Goal: Task Accomplishment & Management: Manage account settings

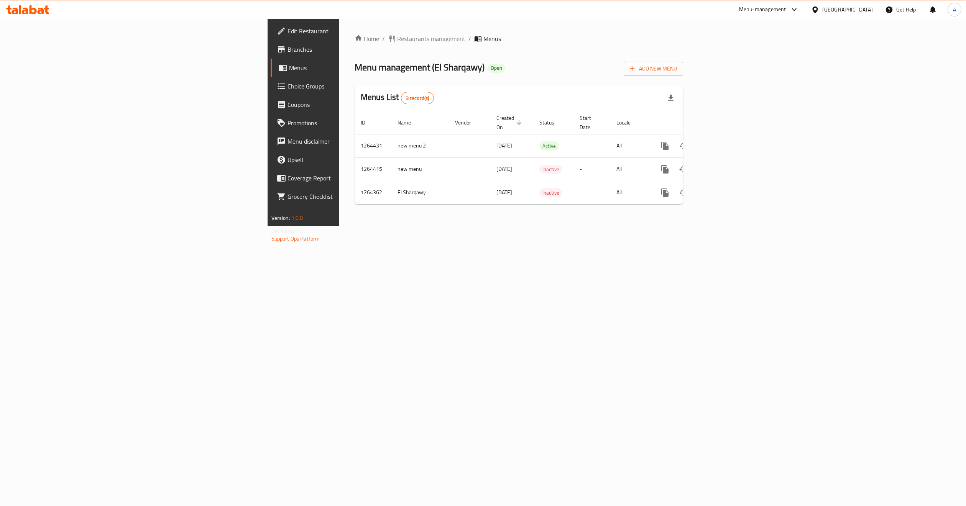
click at [698, 226] on div "Home / Restaurants management / Menus Menu management ( El Sharqawy ) Open Add …" at bounding box center [518, 122] width 359 height 207
click at [725, 141] on icon "enhanced table" at bounding box center [720, 145] width 9 height 9
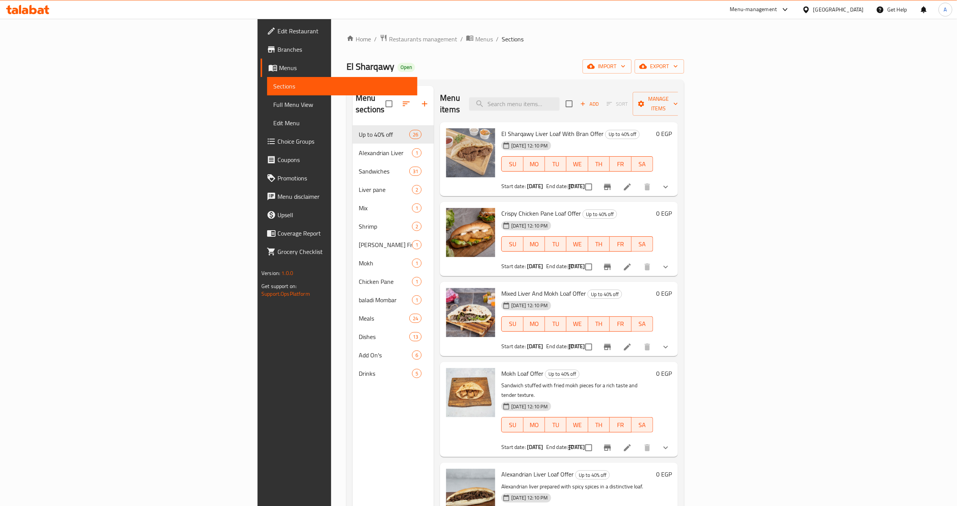
click at [353, 400] on div "Menu sections Up to 40% off 26 Alexandrian Liver 1 Sandwiches 31 Liver pane 2 M…" at bounding box center [393, 339] width 81 height 506
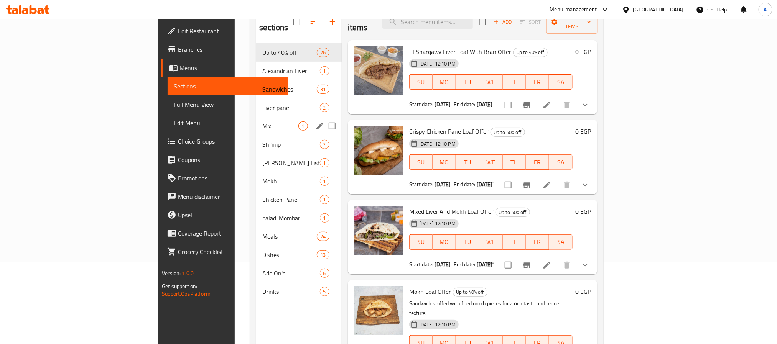
scroll to position [107, 0]
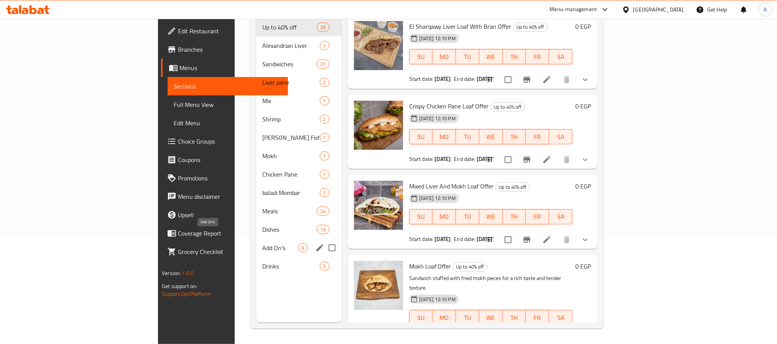
click at [262, 243] on span "Add On's" at bounding box center [280, 247] width 36 height 9
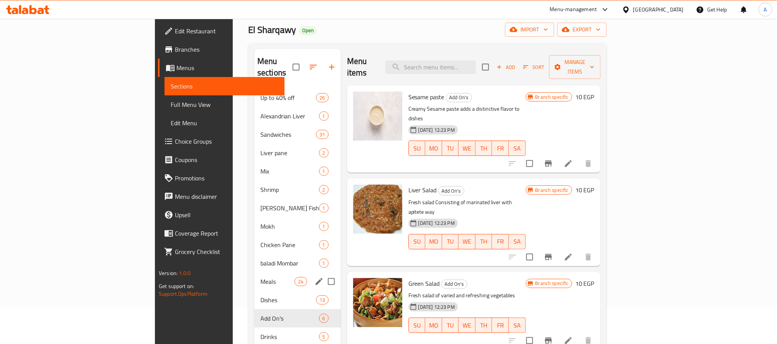
scroll to position [107, 0]
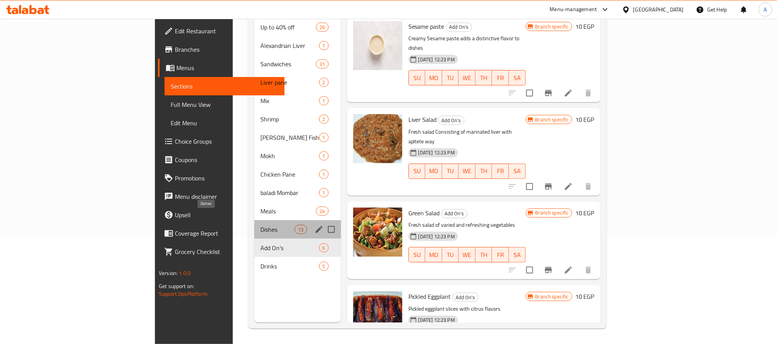
click at [260, 225] on span "Dishes" at bounding box center [277, 229] width 34 height 9
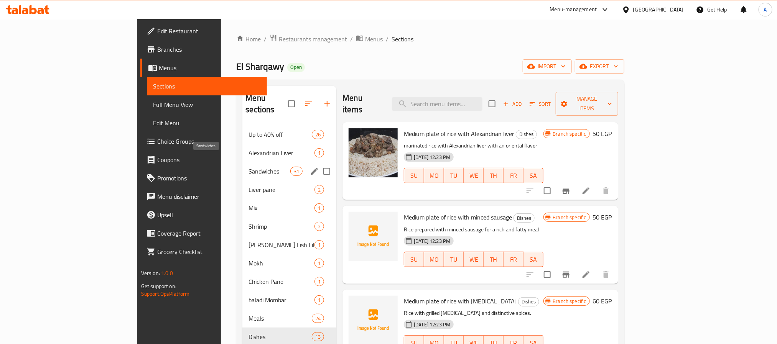
click at [248, 167] on span "Sandwiches" at bounding box center [269, 171] width 42 height 9
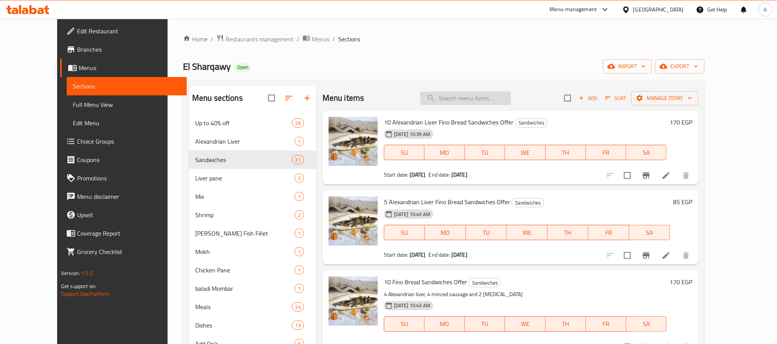
click at [483, 99] on input "search" at bounding box center [465, 98] width 90 height 13
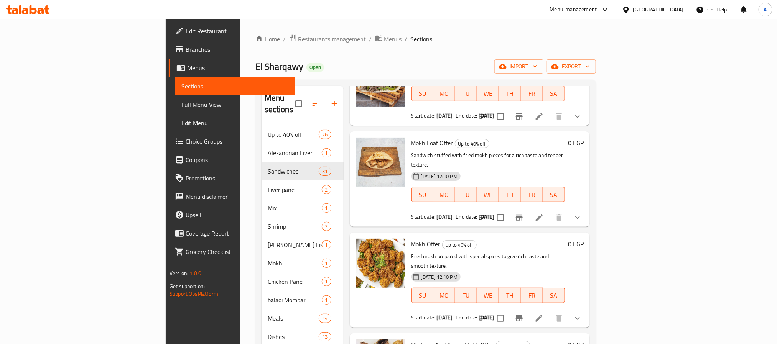
scroll to position [115, 0]
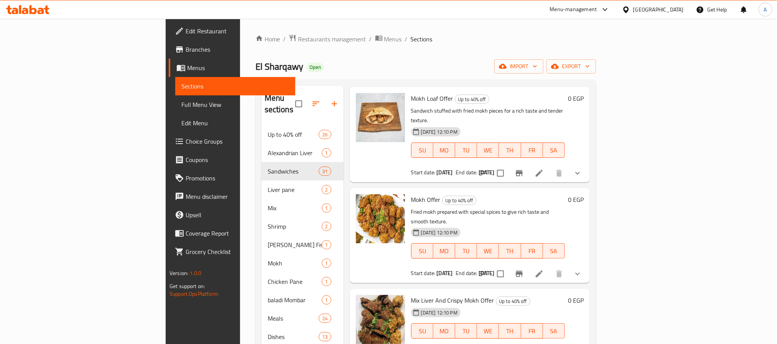
type input "مخ"
click at [586, 265] on button "show more" at bounding box center [577, 274] width 18 height 18
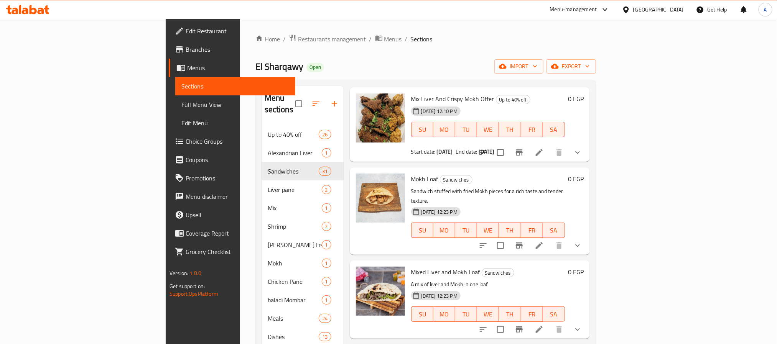
scroll to position [460, 0]
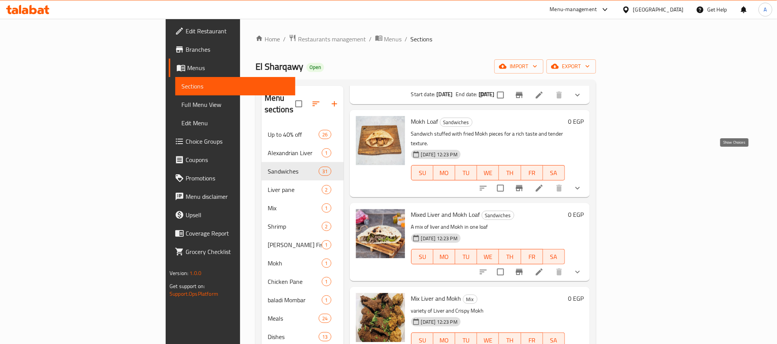
click at [582, 184] on icon "show more" at bounding box center [577, 188] width 9 height 9
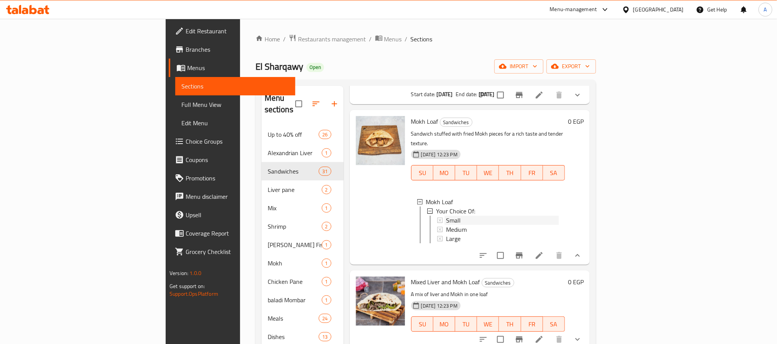
click at [446, 216] on div "Small" at bounding box center [502, 220] width 113 height 9
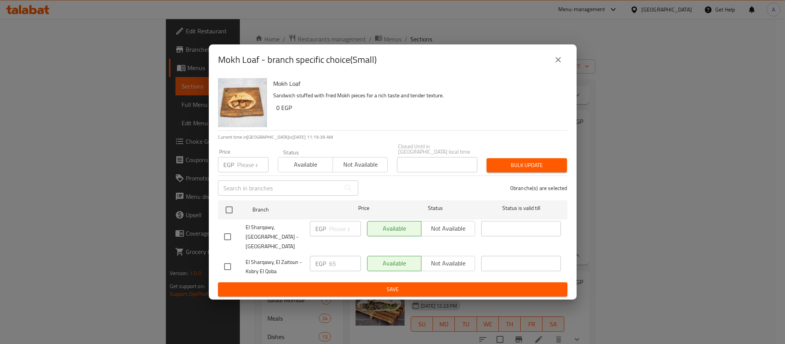
click at [556, 62] on icon "close" at bounding box center [558, 59] width 5 height 5
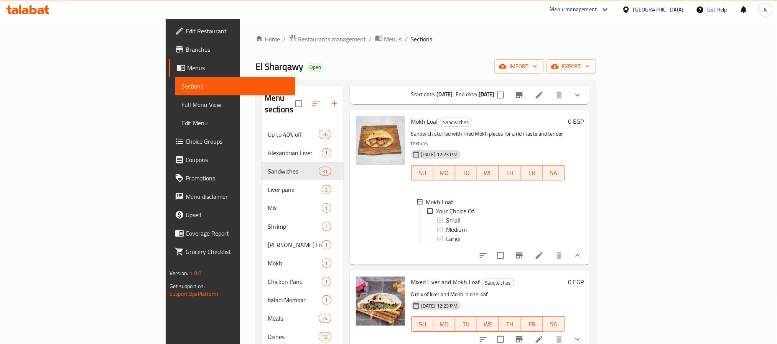
click at [353, 189] on div at bounding box center [380, 187] width 55 height 149
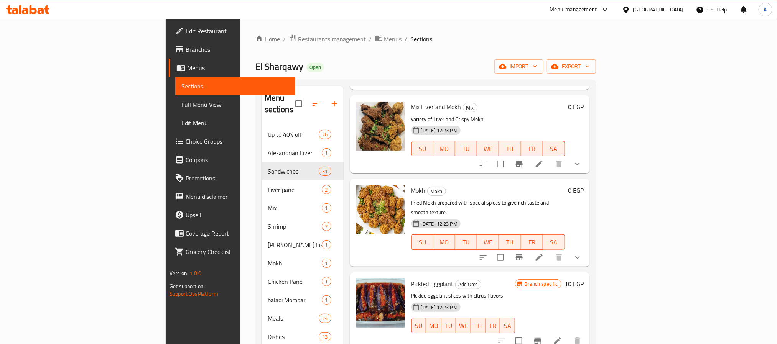
scroll to position [748, 0]
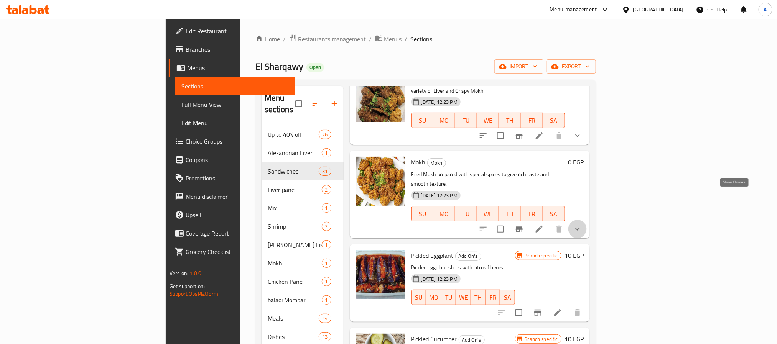
click at [582, 225] on icon "show more" at bounding box center [577, 229] width 9 height 9
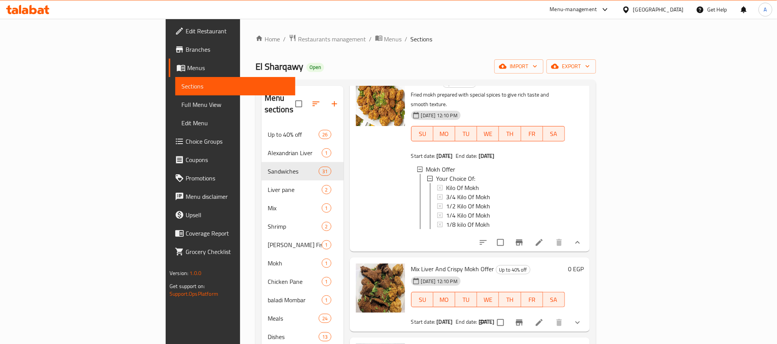
scroll to position [178, 0]
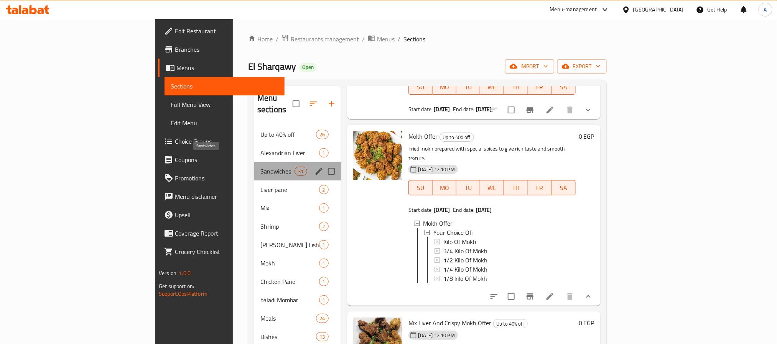
click at [260, 167] on span "Sandwiches" at bounding box center [277, 171] width 34 height 9
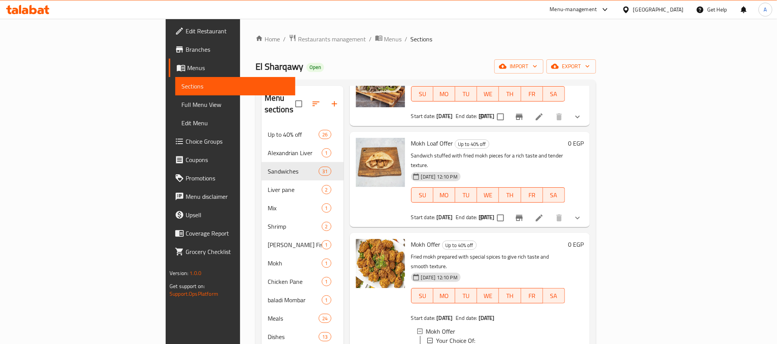
scroll to position [0, 0]
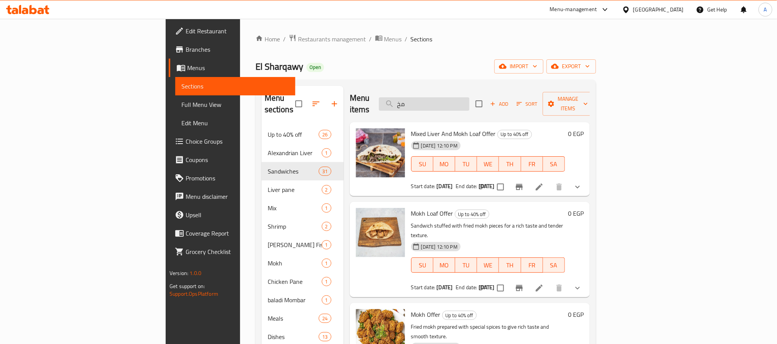
click at [469, 101] on input "مخ" at bounding box center [424, 103] width 90 height 13
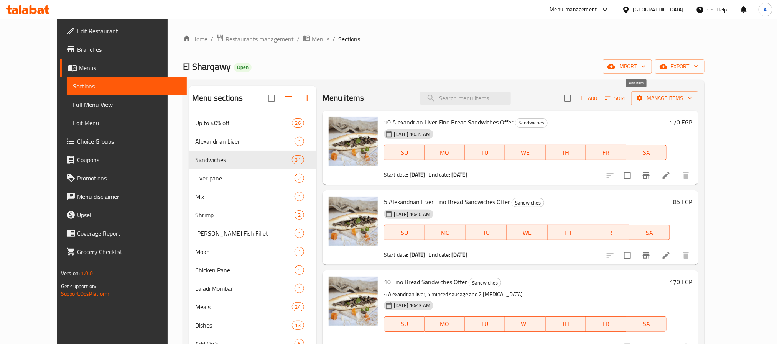
click at [598, 101] on span "Add" at bounding box center [587, 98] width 21 height 9
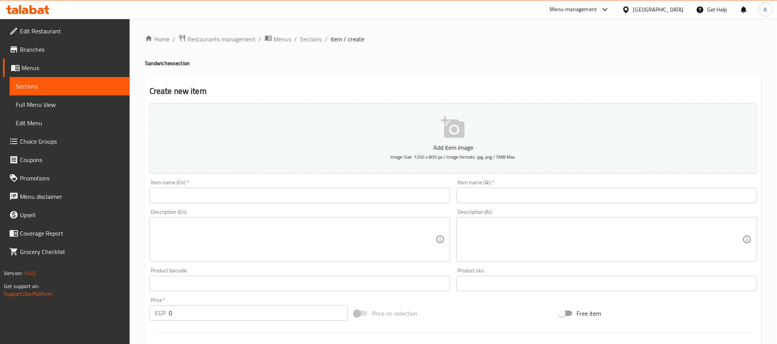
click at [512, 196] on input "text" at bounding box center [606, 195] width 301 height 15
click at [486, 192] on input "text" at bounding box center [606, 195] width 301 height 15
paste input "عرض 3 رغيف مخ صغير عيش بلدى"
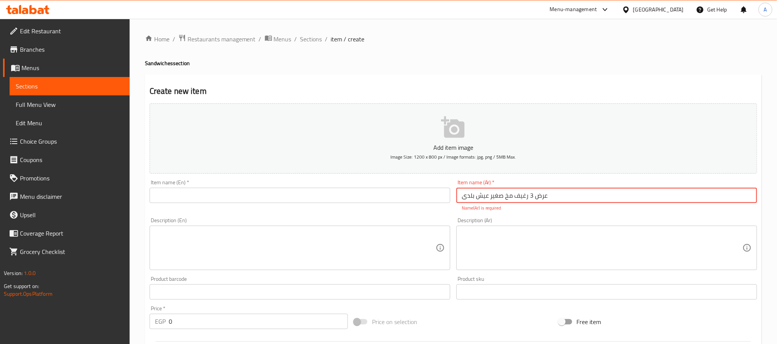
type input "عرض 3 رغيف مخ صغير عيش بلدى"
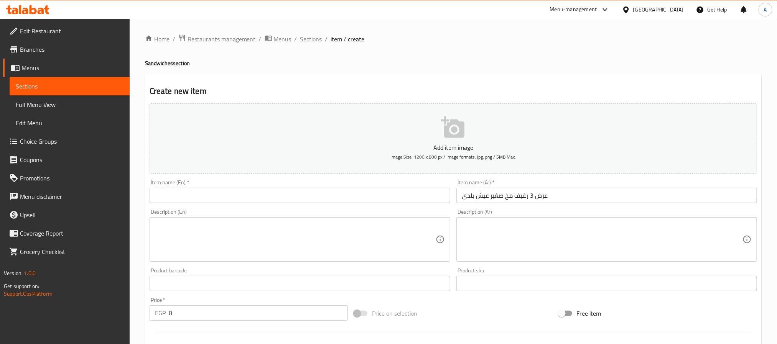
click at [342, 183] on div "Item name (En)   * Item name (En) *" at bounding box center [300, 191] width 301 height 23
click at [339, 190] on input "text" at bounding box center [300, 195] width 301 height 15
paste input "Show 3 small loaves of local bread"
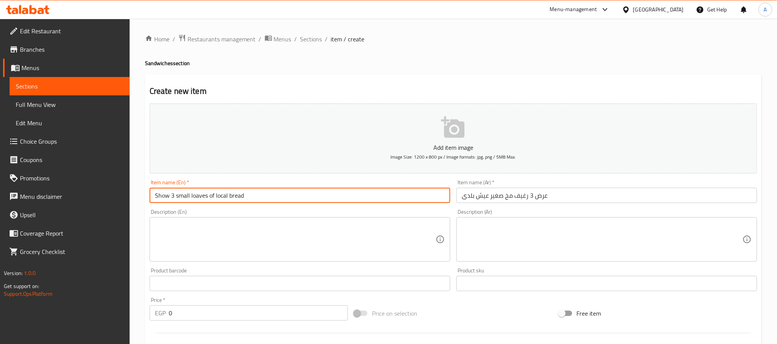
click at [161, 199] on input "Show 3 small loaves of local bread" at bounding box center [300, 195] width 301 height 15
click at [244, 197] on input "3 small loaves of local bread" at bounding box center [300, 195] width 301 height 15
click at [204, 200] on input "3 small loaves of local bread offer" at bounding box center [300, 195] width 301 height 15
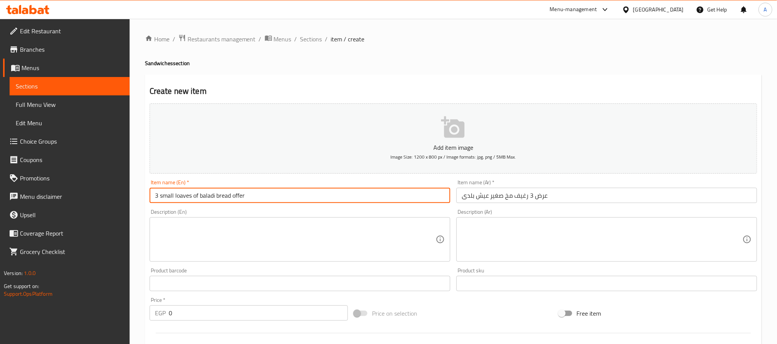
click at [207, 221] on div "Description (En)" at bounding box center [300, 239] width 301 height 44
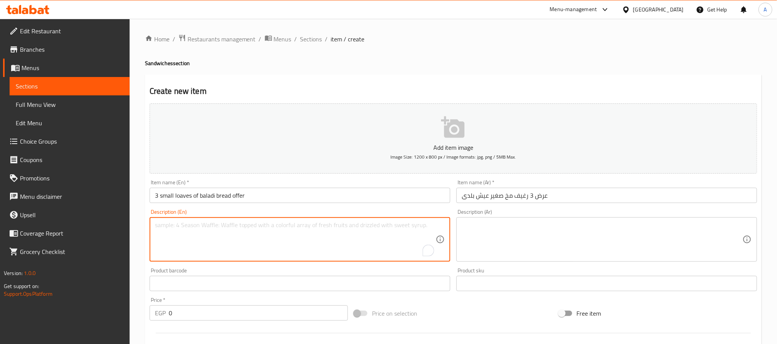
click at [206, 205] on div "Item name (En)   * 3 small loaves of baladi bread offer Item name (En) *" at bounding box center [299, 192] width 307 height 30
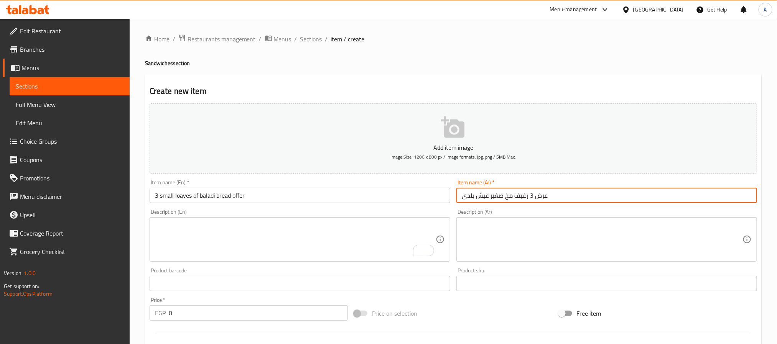
drag, startPoint x: 532, startPoint y: 195, endPoint x: 487, endPoint y: 198, distance: 45.0
click at [487, 198] on input "عرض 3 رغيف مخ صغير عيش بلدى" at bounding box center [606, 195] width 301 height 15
click at [507, 197] on input "عرض 3 رغيف مخ صغير عيش بلدى" at bounding box center [606, 195] width 301 height 15
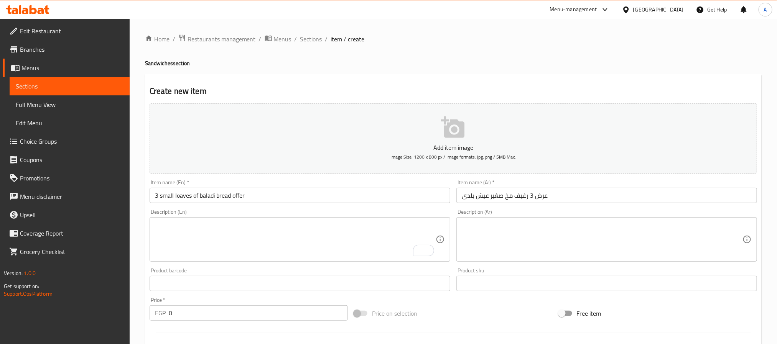
drag, startPoint x: 174, startPoint y: 198, endPoint x: 187, endPoint y: 216, distance: 22.7
click at [174, 198] on input "3 small loaves of baladi bread offer" at bounding box center [300, 195] width 301 height 15
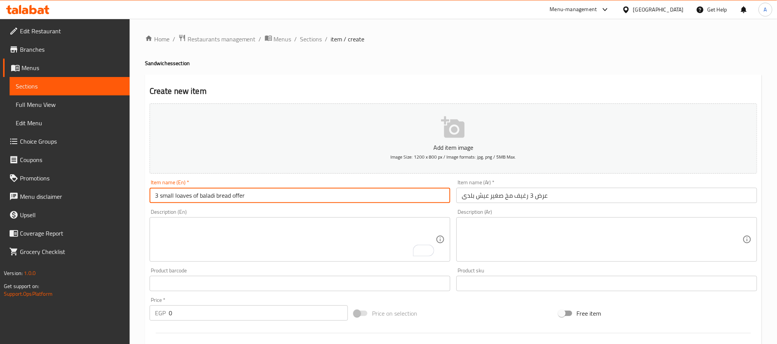
click at [160, 197] on input "3 small loaves of baladi bread offer" at bounding box center [300, 195] width 301 height 15
paste input "Mokh"
click at [521, 197] on input "عرض 3 رغيف مخ صغير عيش بلدى" at bounding box center [606, 195] width 301 height 15
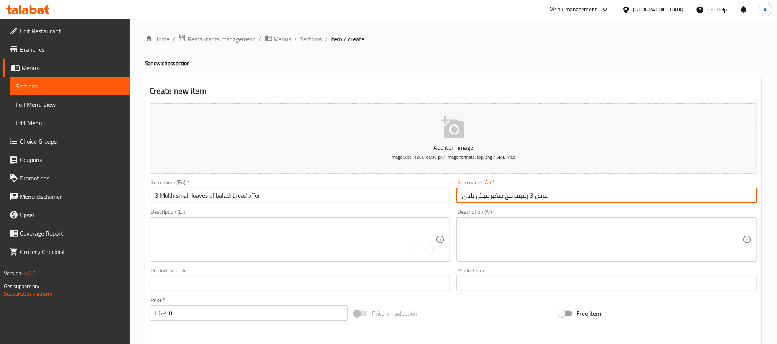
click at [521, 197] on input "عرض 3 رغيف مخ صغير عيش بلدى" at bounding box center [606, 195] width 301 height 15
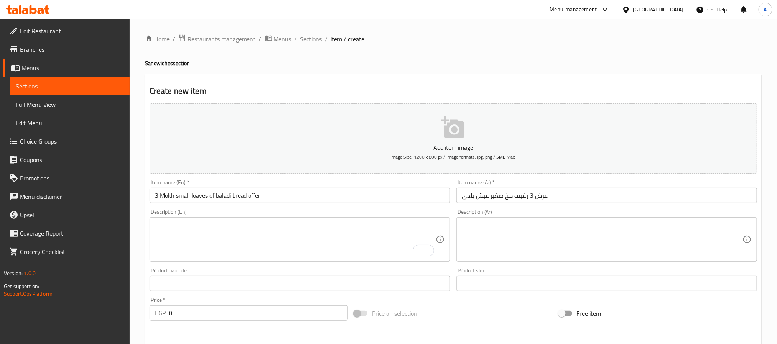
click at [205, 199] on input "3 Mokh small loaves of baladi bread offer" at bounding box center [300, 195] width 301 height 15
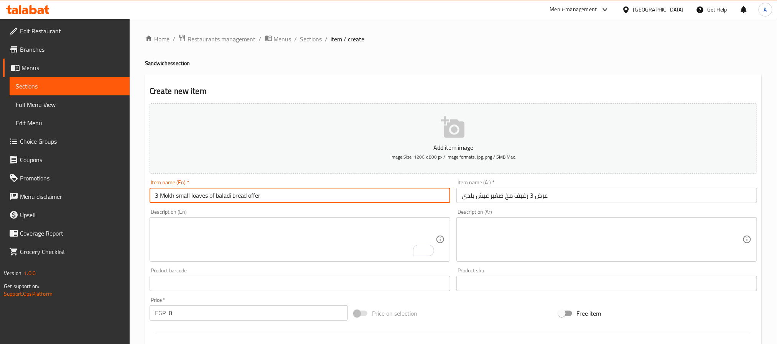
click at [205, 199] on input "3 Mokh small loaves of baladi bread offer" at bounding box center [300, 195] width 301 height 15
paste input "Loaf"
type input "3 Mokh small Loaf of baladi bread offer"
click at [204, 210] on div "Description (En) Description (En)" at bounding box center [300, 235] width 301 height 53
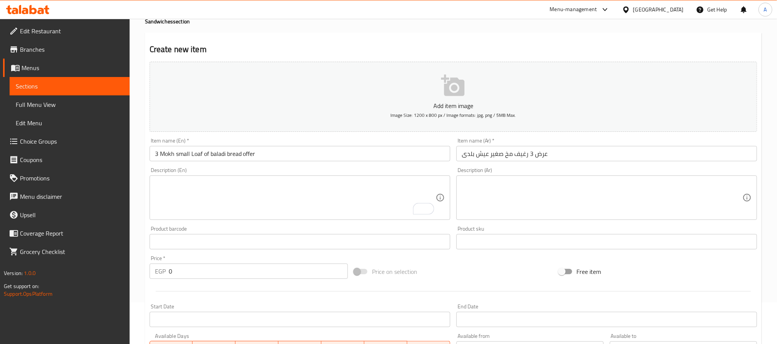
scroll to position [58, 0]
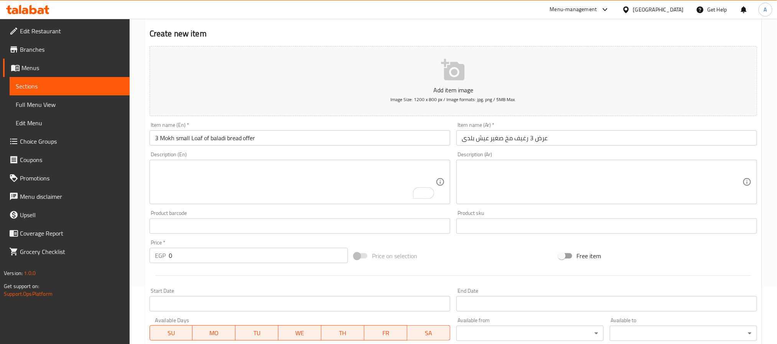
click at [191, 257] on input "0" at bounding box center [258, 255] width 179 height 15
click at [189, 257] on input "0" at bounding box center [258, 255] width 179 height 15
click at [172, 258] on input "0195" at bounding box center [258, 255] width 179 height 15
type input "195"
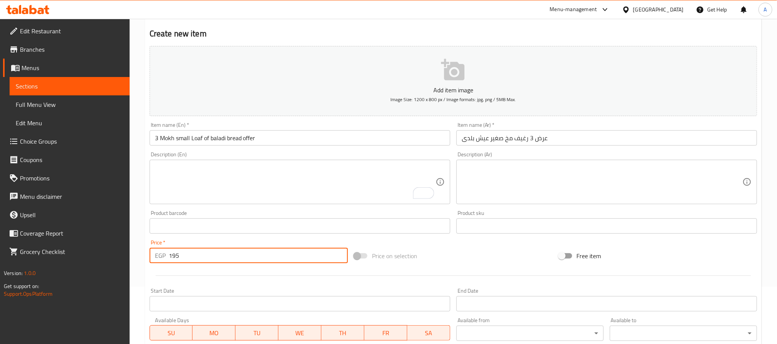
click at [235, 281] on div at bounding box center [452, 275] width 613 height 19
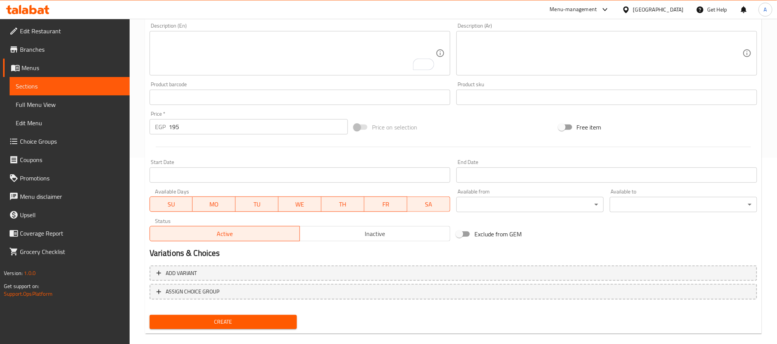
scroll to position [197, 0]
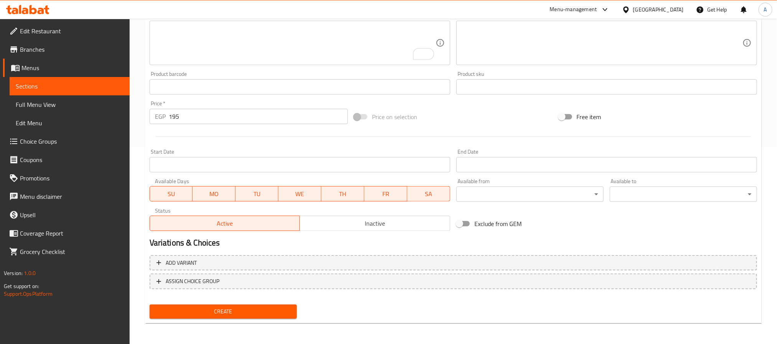
click at [362, 217] on button "Inactive" at bounding box center [374, 223] width 151 height 15
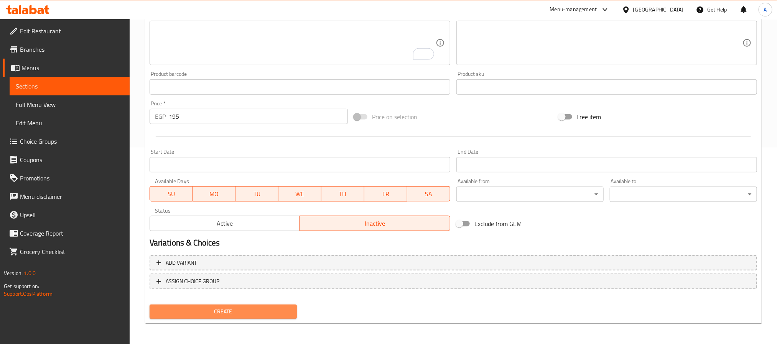
click at [272, 312] on span "Create" at bounding box center [223, 312] width 135 height 10
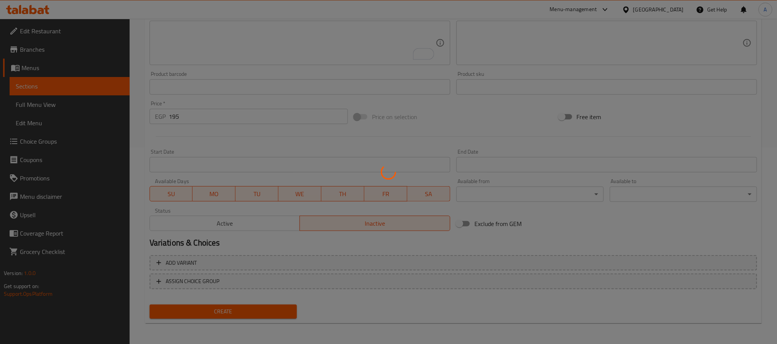
type input "0"
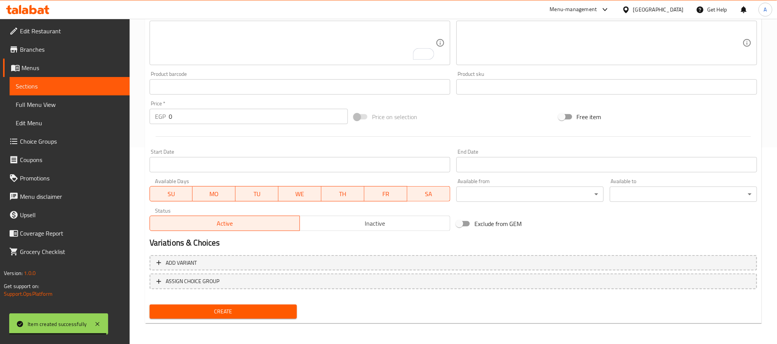
click at [560, 225] on div "Exclude from GEM" at bounding box center [555, 224] width 204 height 21
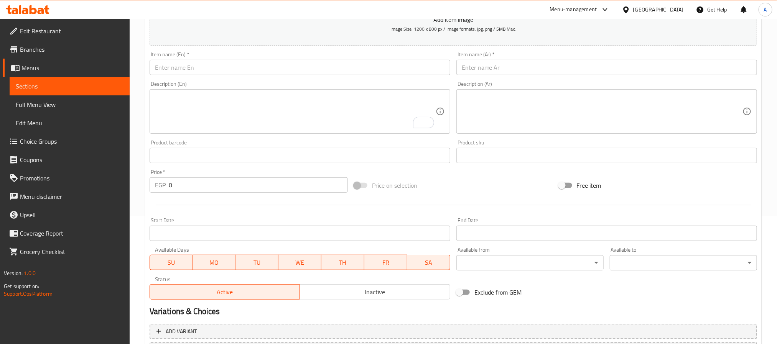
scroll to position [0, 0]
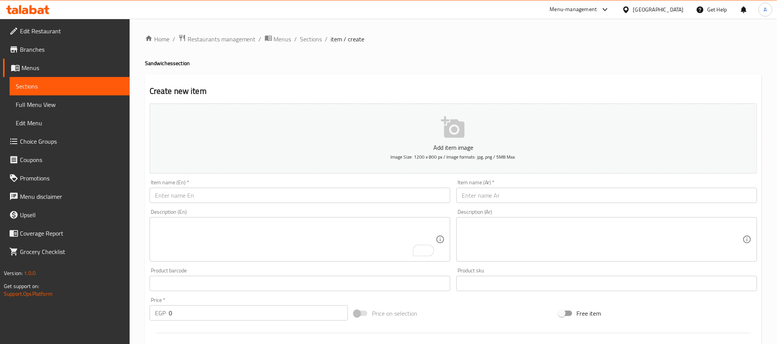
click at [95, 80] on link "Sections" at bounding box center [70, 86] width 120 height 18
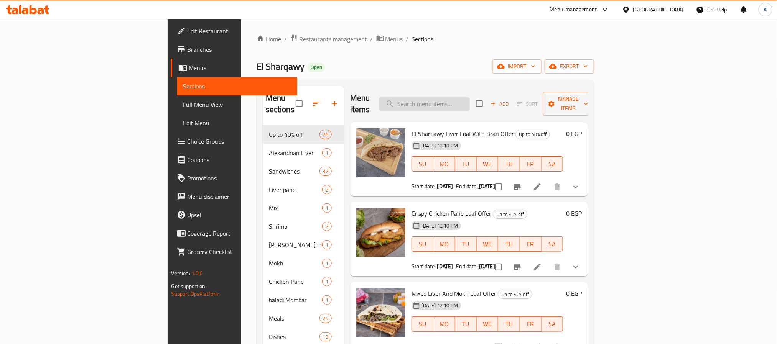
click at [470, 102] on input "search" at bounding box center [424, 103] width 90 height 13
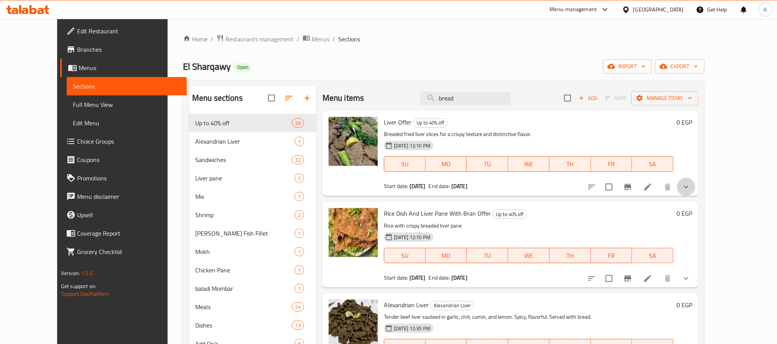
click at [695, 189] on button "show more" at bounding box center [686, 187] width 18 height 18
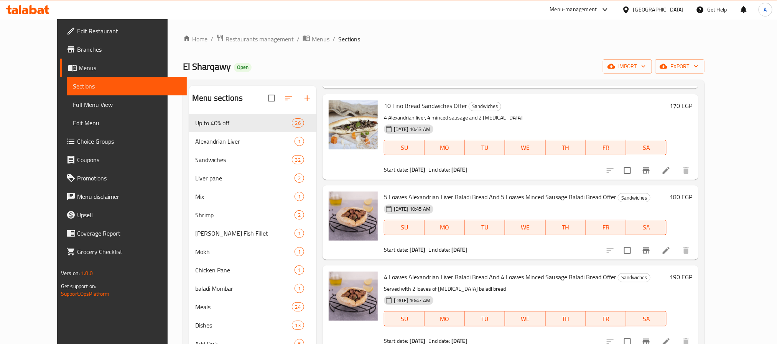
scroll to position [575, 0]
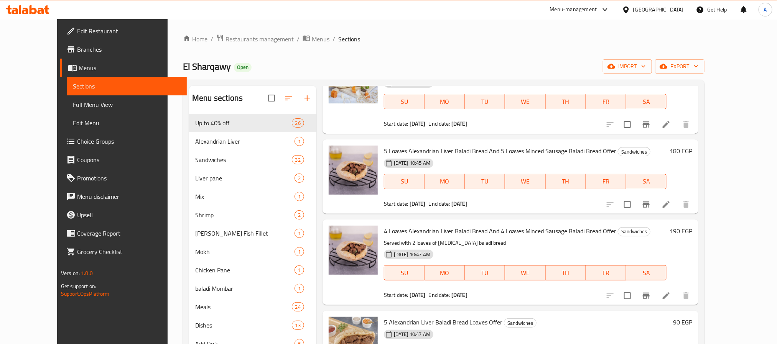
click at [528, 248] on p "Served with 2 loaves of [MEDICAL_DATA] baladi bread" at bounding box center [525, 243] width 283 height 10
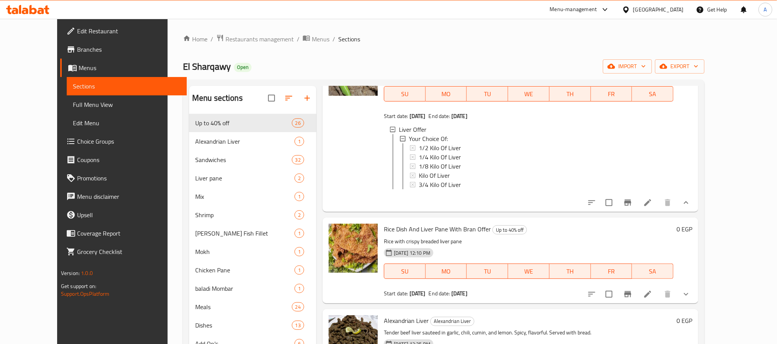
scroll to position [0, 0]
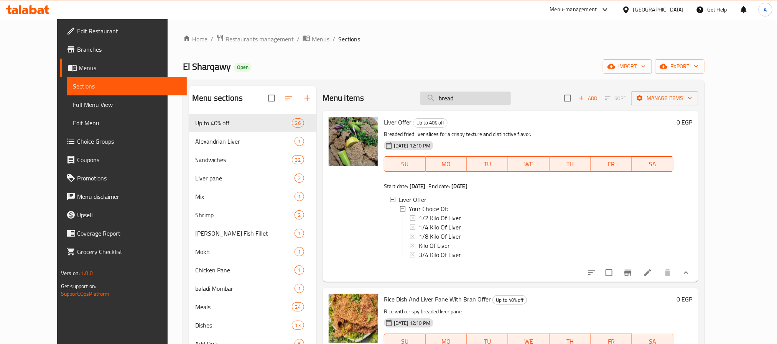
click at [481, 99] on input "bread" at bounding box center [465, 98] width 90 height 13
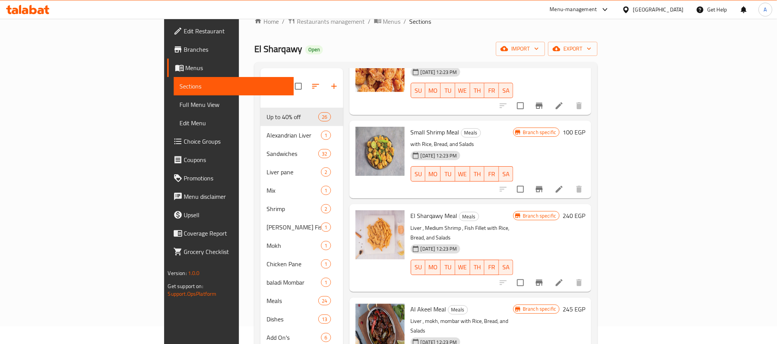
scroll to position [107, 0]
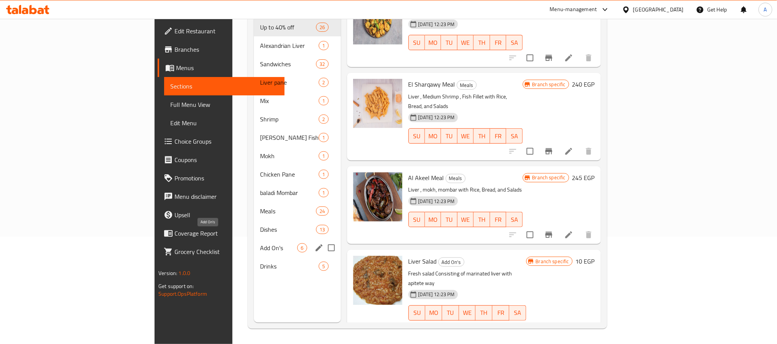
type input "salad"
click at [260, 243] on span "Add On's" at bounding box center [278, 247] width 37 height 9
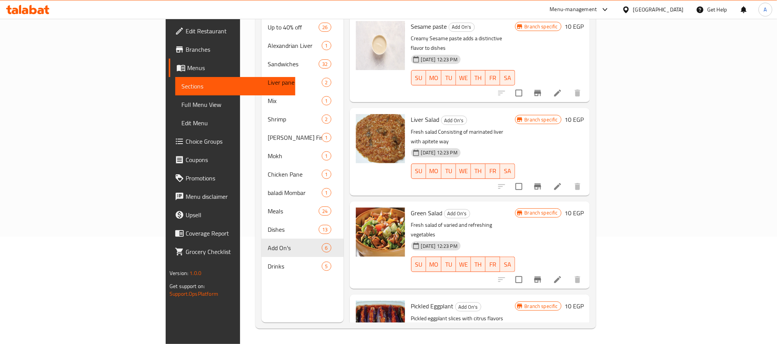
click at [489, 220] on p "Fresh salad of varied and refreshing vegetables" at bounding box center [463, 229] width 104 height 19
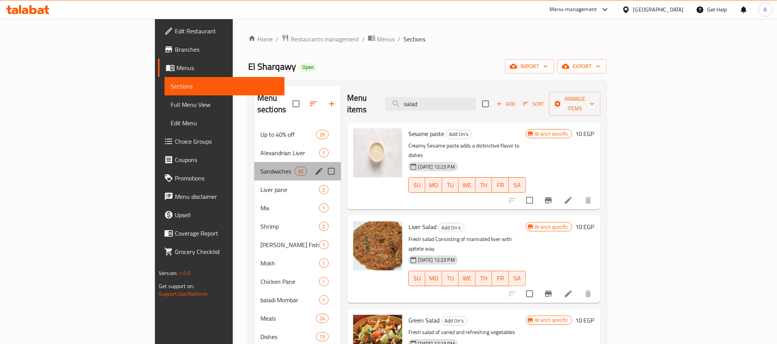
click at [254, 162] on div "Sandwiches 32" at bounding box center [297, 171] width 87 height 18
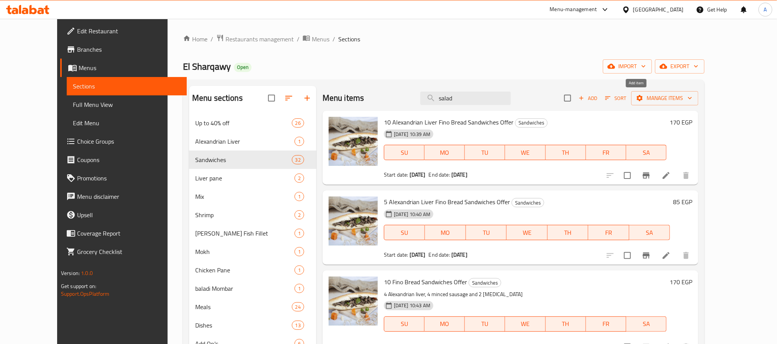
click at [598, 97] on span "Add" at bounding box center [587, 98] width 21 height 9
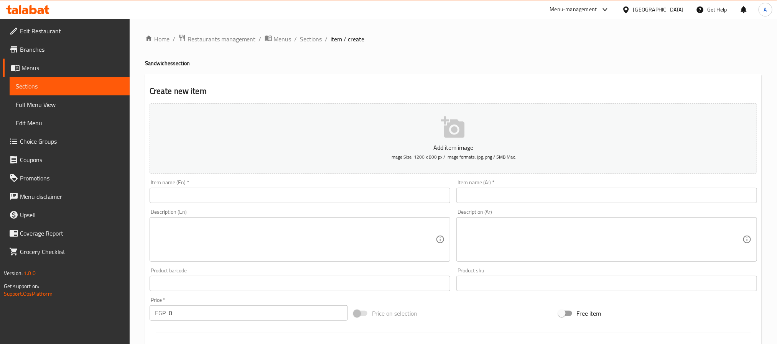
click at [501, 197] on input "text" at bounding box center [606, 195] width 301 height 15
paste input "عرض 10 رغيف جمبري صغير عيش بلدى"
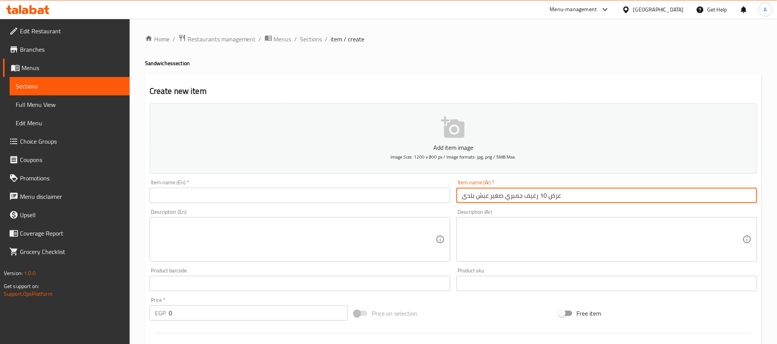
click at [477, 199] on input "عرض 10 رغيف جمبري صغير عيش بلدى" at bounding box center [606, 195] width 301 height 15
type input "عرض 10 رغيف جمبري صغير عيش بلدى"
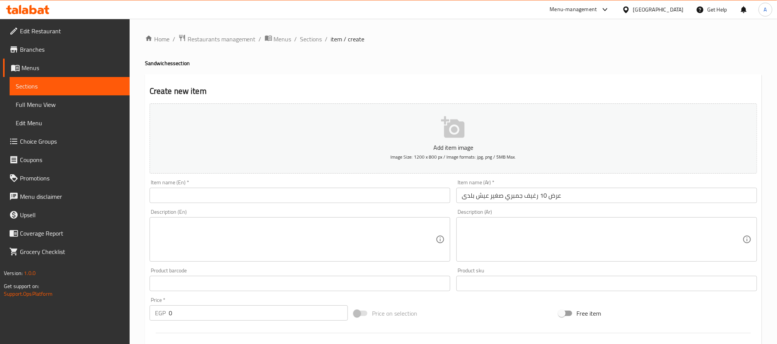
click at [258, 197] on input "text" at bounding box center [300, 195] width 301 height 15
paste input "Show 10 small shrimp loaves of local bread"
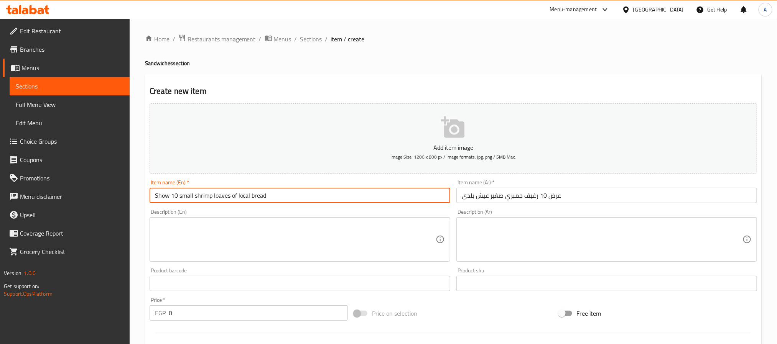
drag, startPoint x: 164, startPoint y: 200, endPoint x: 146, endPoint y: 199, distance: 17.3
click at [146, 199] on div "Item name (En)   * Show 10 small shrimp loaves of local bread Item name (En) *" at bounding box center [299, 192] width 307 height 30
click at [248, 198] on input "10 small shrimp loaves of local breadoffer" at bounding box center [300, 195] width 301 height 15
click at [230, 199] on input "10 small shrimp loaves of local bread offer" at bounding box center [300, 195] width 301 height 15
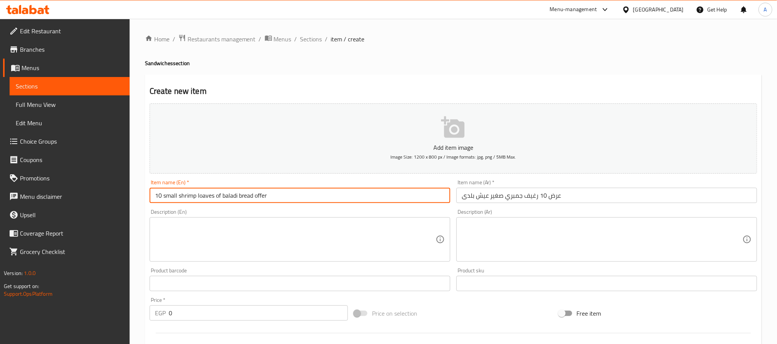
click at [208, 197] on input "10 small shrimp loaves of baladi bread offer" at bounding box center [300, 195] width 301 height 15
paste input "Loaf"
type input "10 small shrimp Loaf of baladi bread offer"
click at [555, 198] on input "عرض 10 رغيف جمبري صغير عيش بلدى" at bounding box center [606, 195] width 301 height 15
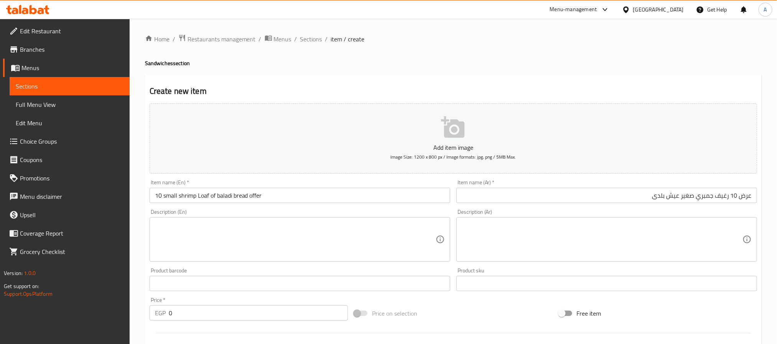
click at [265, 210] on div "Description (En) Description (En)" at bounding box center [300, 235] width 301 height 53
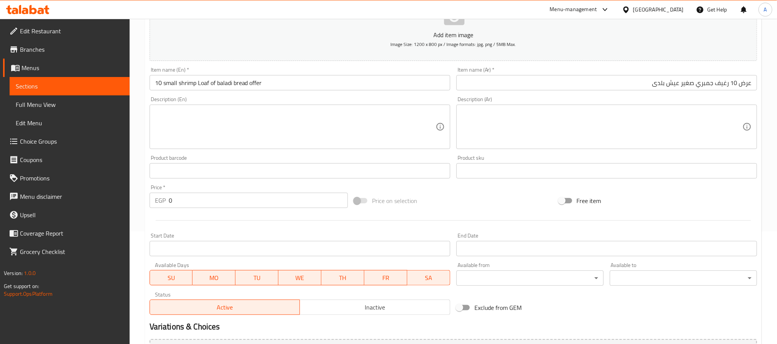
scroll to position [115, 0]
click at [217, 197] on input "0" at bounding box center [258, 198] width 179 height 15
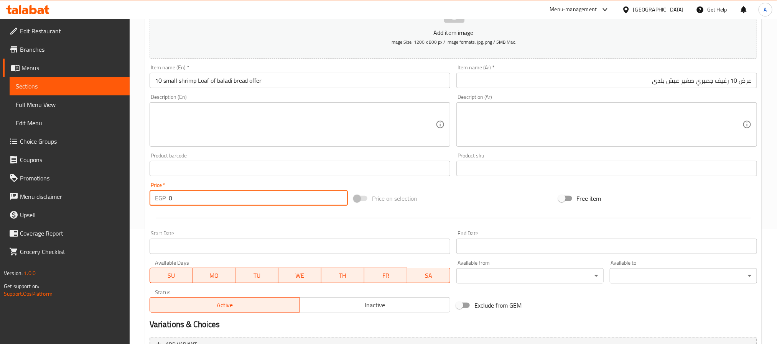
click at [217, 197] on input "0" at bounding box center [258, 198] width 179 height 15
type input "440"
click at [219, 219] on div at bounding box center [452, 218] width 613 height 19
click at [347, 290] on div "Active Inactive" at bounding box center [300, 301] width 301 height 23
click at [352, 305] on span "Inactive" at bounding box center [375, 305] width 144 height 11
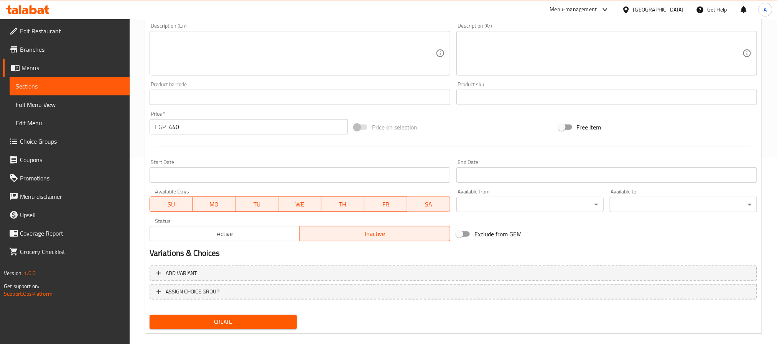
scroll to position [197, 0]
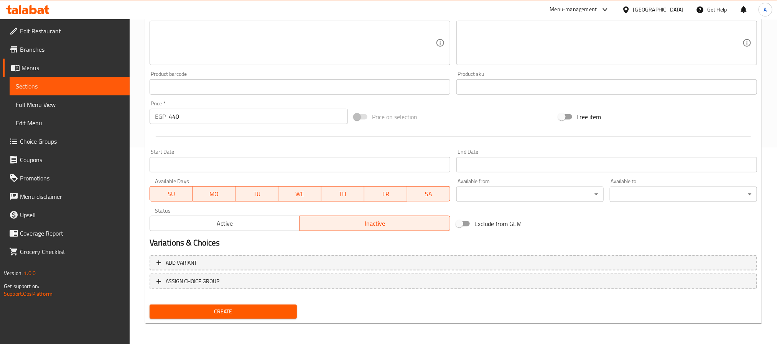
click at [240, 309] on span "Create" at bounding box center [223, 312] width 135 height 10
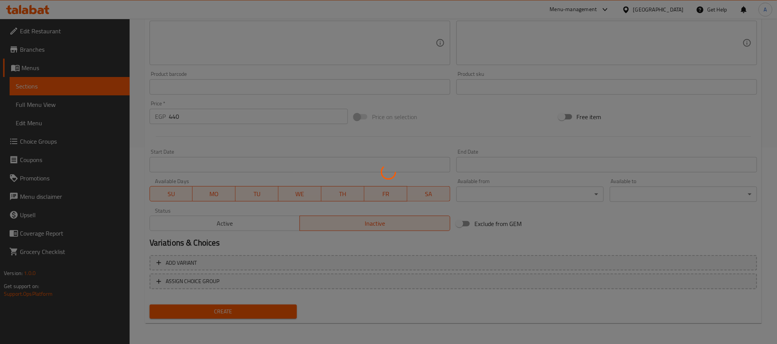
type input "0"
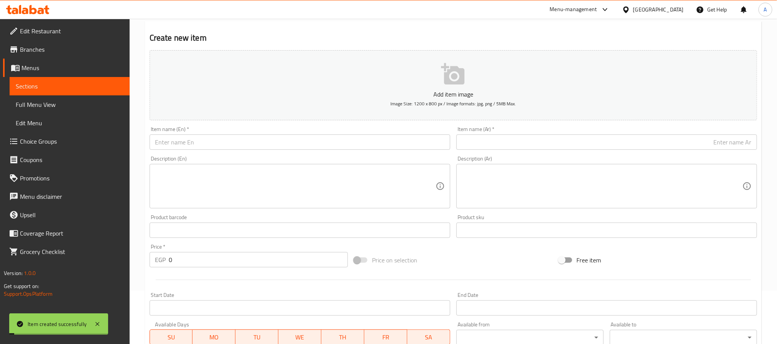
scroll to position [0, 0]
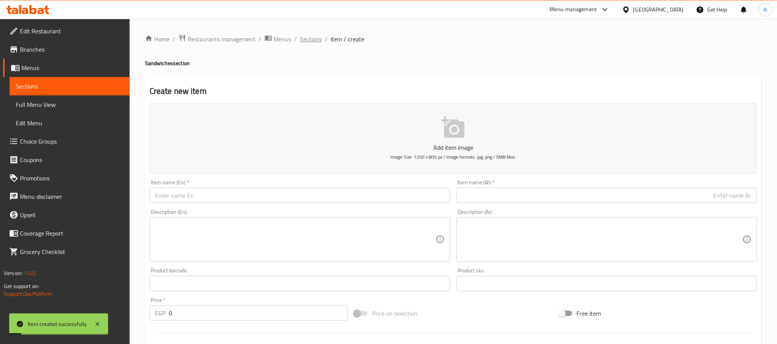
click at [312, 36] on span "Sections" at bounding box center [311, 38] width 22 height 9
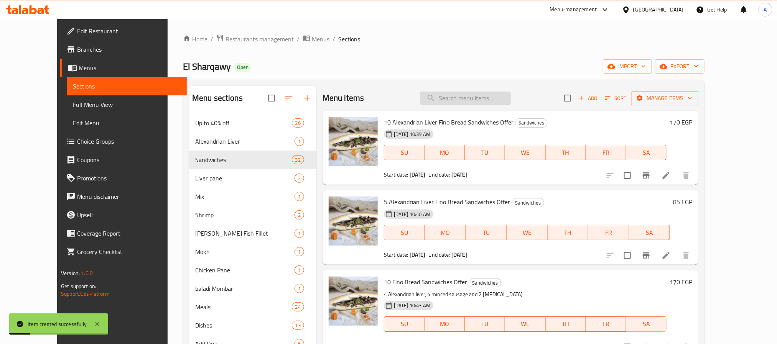
click at [493, 97] on input "search" at bounding box center [465, 98] width 90 height 13
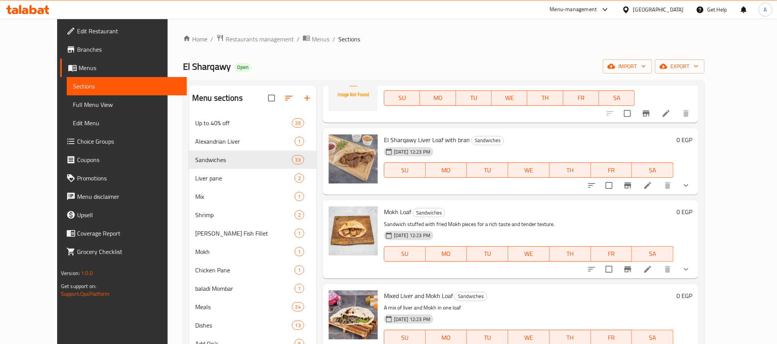
scroll to position [1519, 0]
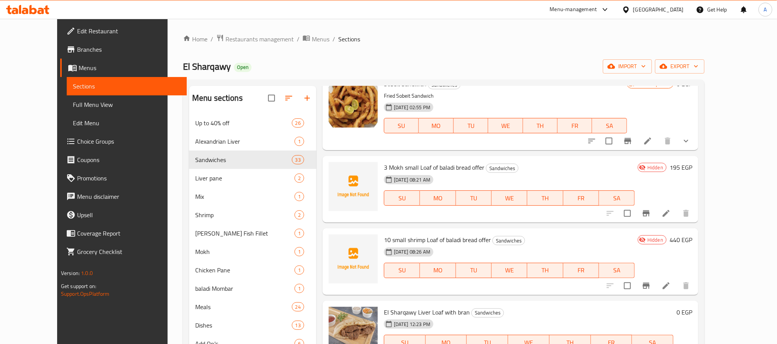
type input "offer"
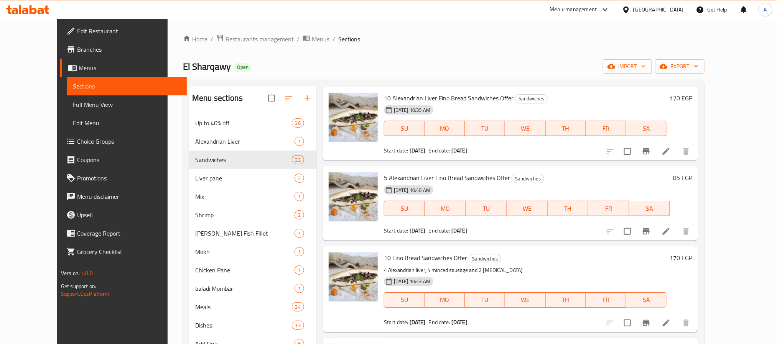
scroll to position [0, 0]
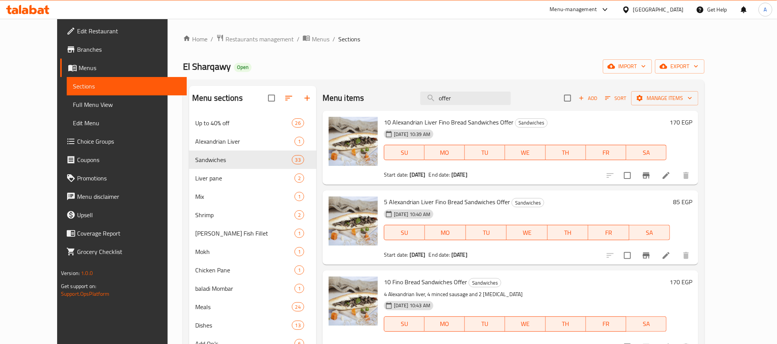
click at [626, 106] on div "Add Sort Manage items" at bounding box center [631, 98] width 134 height 16
click at [598, 99] on span "Add" at bounding box center [587, 98] width 21 height 9
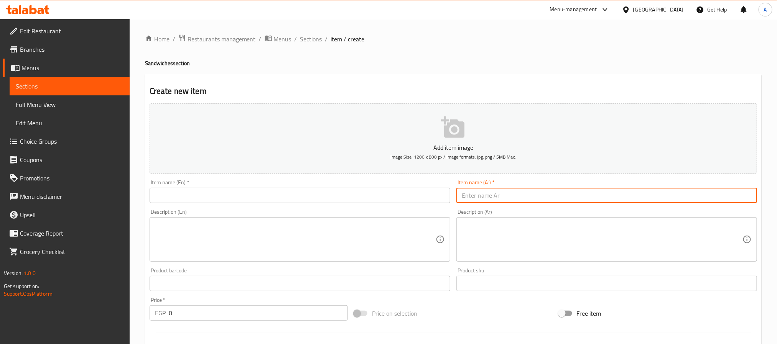
click at [616, 189] on input "text" at bounding box center [606, 195] width 301 height 15
paste input "عرض 5 رغيف كبده الشرقاوى صغير+5 رغيف جمبري صغير عيش بلدى"
type input "عرض 5 رغيف كبده الشرقاوى صغير+5 رغيف جمبري صغير عيش بلدى"
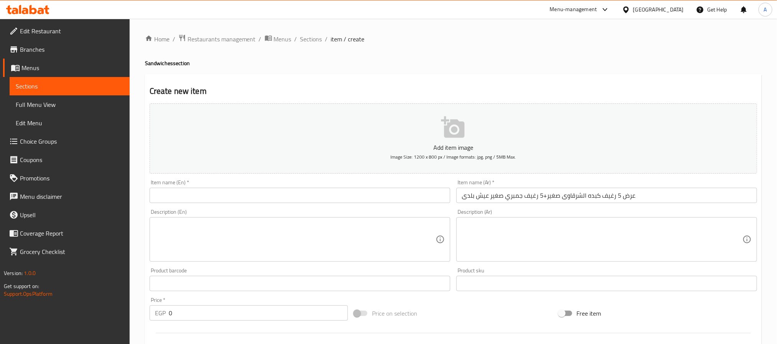
click at [424, 196] on input "text" at bounding box center [300, 195] width 301 height 15
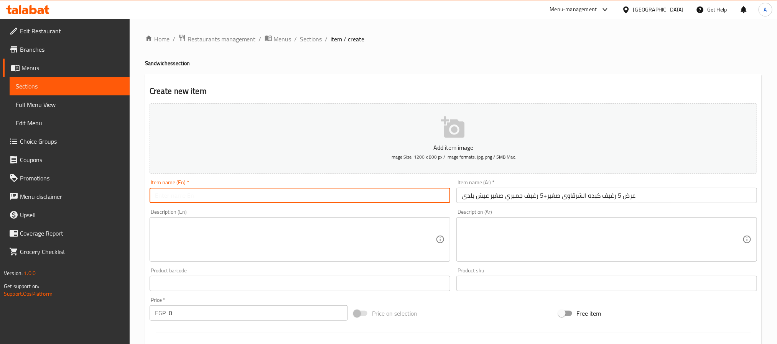
paste input "Offer: 5 small loaves of Sharqawi liver + 5 small loaves of shrimp and local br…"
drag, startPoint x: 169, startPoint y: 196, endPoint x: 144, endPoint y: 195, distance: 25.3
click at [145, 195] on div "Create new item Add item image Image Size: 1200 x 800 px / Image formats: jpg, …" at bounding box center [453, 297] width 616 height 446
drag, startPoint x: 156, startPoint y: 200, endPoint x: 160, endPoint y: 202, distance: 4.4
click at [156, 200] on input "5 small loaves of Sharqawi liver + 5 small loaves of shrimp and local bread" at bounding box center [300, 195] width 301 height 15
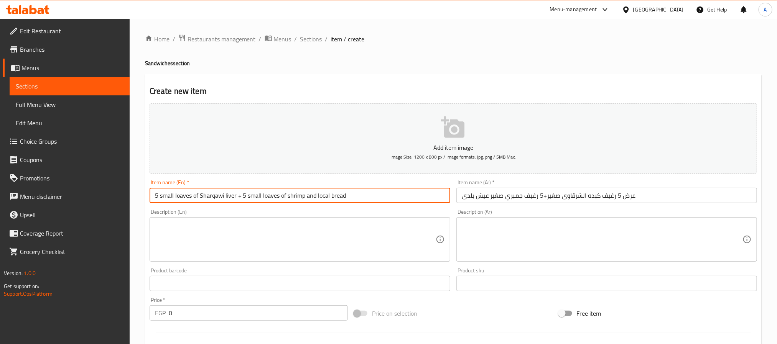
click at [356, 198] on input "5 small loaves of Sharqawi liver + 5 small loaves of shrimp and local bread" at bounding box center [300, 195] width 301 height 15
paste input "Offer:"
click at [617, 202] on input "عرض 5 رغيف كبده الشرقاوى صغير+5 رغيف جمبري صغير عيش بلدى" at bounding box center [606, 195] width 301 height 15
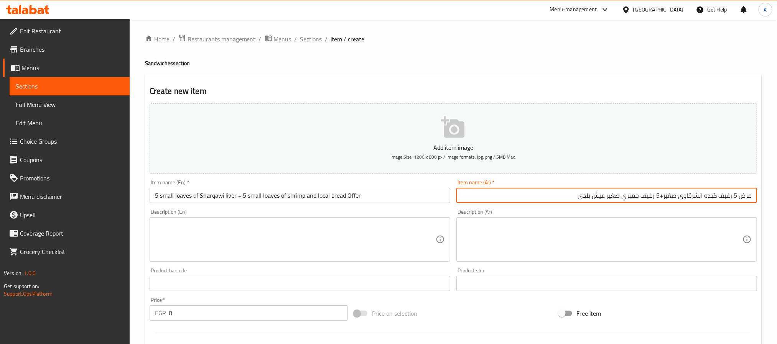
click at [182, 198] on input "5 small loaves of Sharqawi liver + 5 small loaves of shrimp and local bread Off…" at bounding box center [300, 195] width 301 height 15
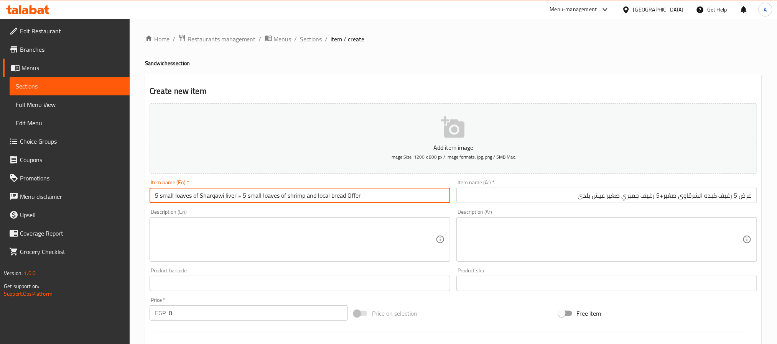
click at [182, 198] on input "5 small loaves of Sharqawi liver + 5 small loaves of shrimp and local bread Off…" at bounding box center [300, 195] width 301 height 15
paste input "Loaf"
drag, startPoint x: 236, startPoint y: 197, endPoint x: 300, endPoint y: 197, distance: 64.4
click at [300, 197] on input "5 small Loaf of Sharqawi liver + 5 small loaves of shrimp and local bread Offer" at bounding box center [300, 195] width 301 height 15
click at [265, 197] on input "5 small Loaf of Sharqawi liver + 5 small loaves of shrimp and local bread Offer" at bounding box center [300, 195] width 301 height 15
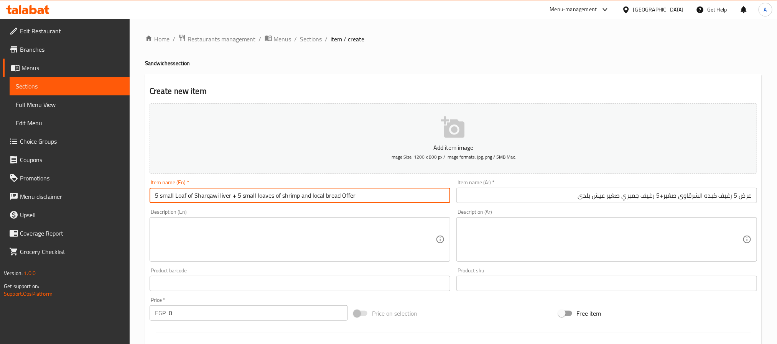
click at [265, 197] on input "5 small Loaf of Sharqawi liver + 5 small loaves of shrimp and local bread Offer" at bounding box center [300, 195] width 301 height 15
click at [183, 196] on input "5 small Loaf of Sharqawi liver + 5 small loaves of shrimp and local bread Offer" at bounding box center [300, 195] width 301 height 15
click at [267, 197] on input "5 small Loaf of Sharqawi liver + 5 small loaves of shrimp and local bread Offer" at bounding box center [300, 195] width 301 height 15
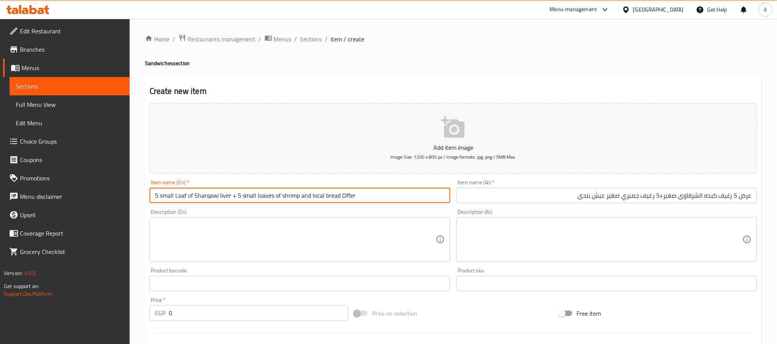
paste input "Loaf"
click at [266, 207] on div "Description (En) Description (En)" at bounding box center [299, 235] width 307 height 59
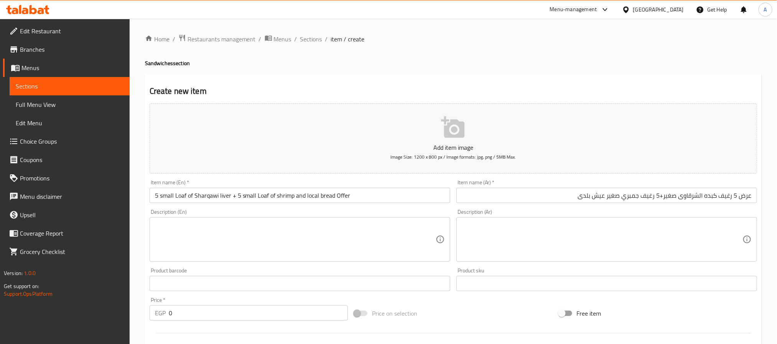
click at [250, 198] on input "5 small Loaf of Sharqawi liver + 5 small Loaf of shrimp and local bread Offer" at bounding box center [300, 195] width 301 height 15
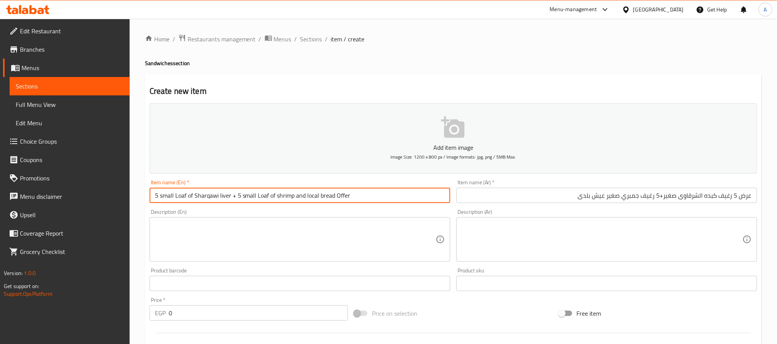
click at [275, 198] on input "5 small Loaf of Sharqawi liver + 5 small Loaf of shrimp and local bread Offer" at bounding box center [300, 195] width 301 height 15
paste input "small"
click at [248, 196] on input "5 small Loaf of Sharqawi liver + 5 small Loaf ofsmall shrimp and local bread Of…" at bounding box center [300, 195] width 301 height 15
click at [258, 199] on input "5 small Loaf of Sharqawi liver + 5 Loaf ofsmall shrimp and local bread Offer" at bounding box center [300, 195] width 301 height 15
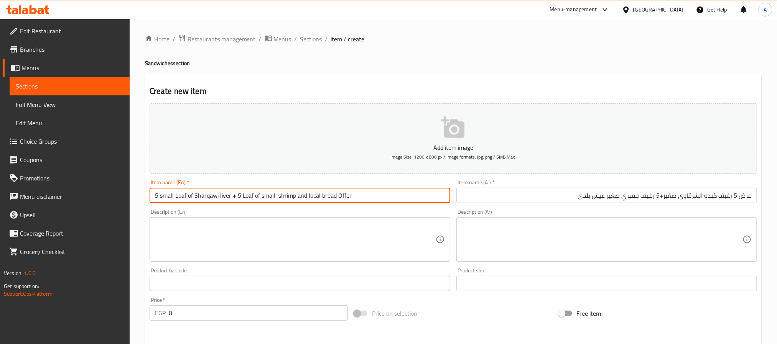
click at [313, 196] on input "5 small Loaf of Sharqawi liver + 5 Loaf of small shrimp and local bread Offer" at bounding box center [300, 195] width 301 height 15
click at [303, 200] on input "5 small Loaf of Sharqawi liver + 5 Loaf of small shrimp and local bread Offer" at bounding box center [300, 195] width 301 height 15
click at [304, 190] on input "5 small Loaf of Sharqawi liver + 5 Loaf of small shrimp local bread Offer" at bounding box center [300, 195] width 301 height 15
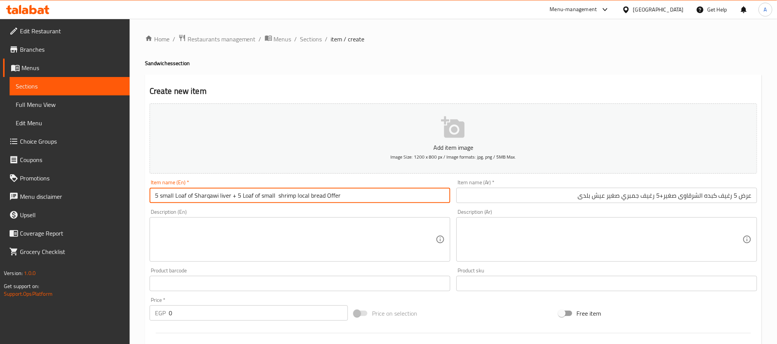
click at [304, 190] on input "5 small Loaf of Sharqawi liver + 5 Loaf of small shrimp local bread Offer" at bounding box center [300, 195] width 301 height 15
type input "5 small Loaf of Sharqawi liver + 5 Loaf of small shrimp baladi bread Offer"
click at [300, 209] on div "Description (En) Description (En)" at bounding box center [300, 235] width 301 height 53
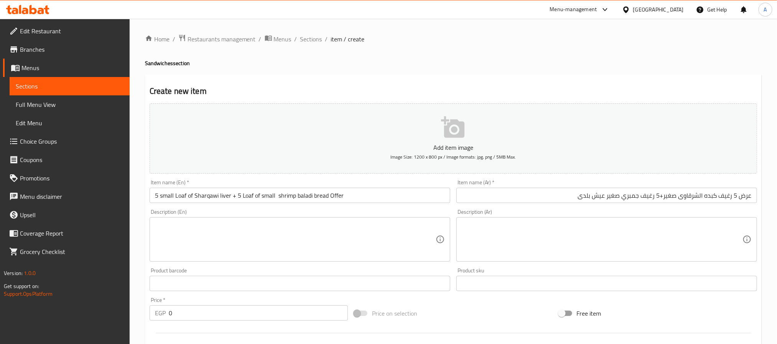
click at [288, 209] on div "Description (En) Description (En)" at bounding box center [299, 235] width 307 height 59
click at [183, 311] on input "0" at bounding box center [258, 313] width 179 height 15
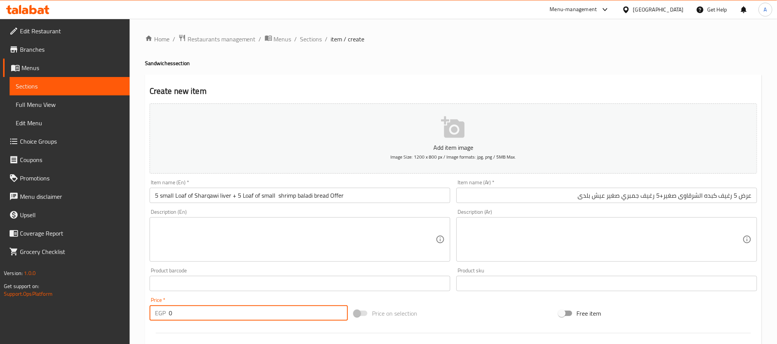
click at [183, 311] on input "0" at bounding box center [258, 313] width 179 height 15
type input "380"
click at [182, 295] on div "Price   * EGP 380 Price *" at bounding box center [248, 309] width 204 height 30
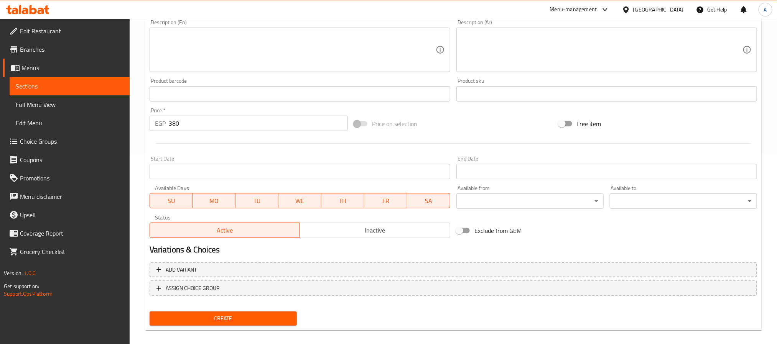
scroll to position [197, 0]
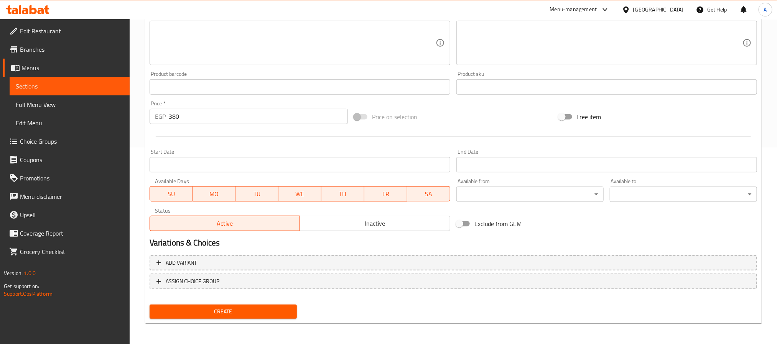
click at [366, 225] on span "Inactive" at bounding box center [375, 223] width 144 height 11
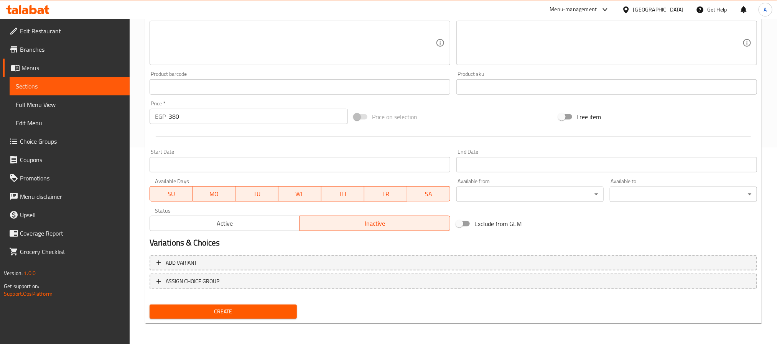
click at [246, 312] on span "Create" at bounding box center [223, 312] width 135 height 10
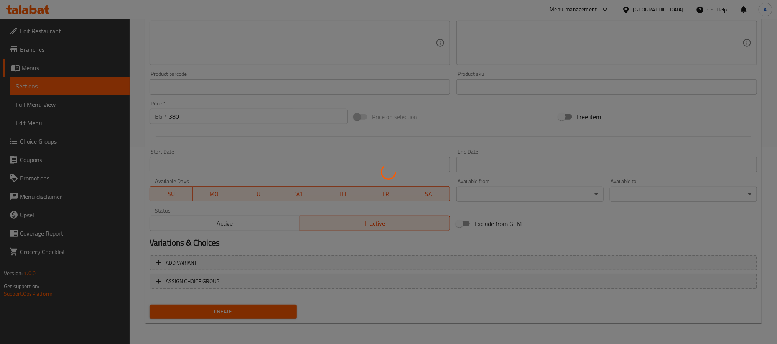
type input "0"
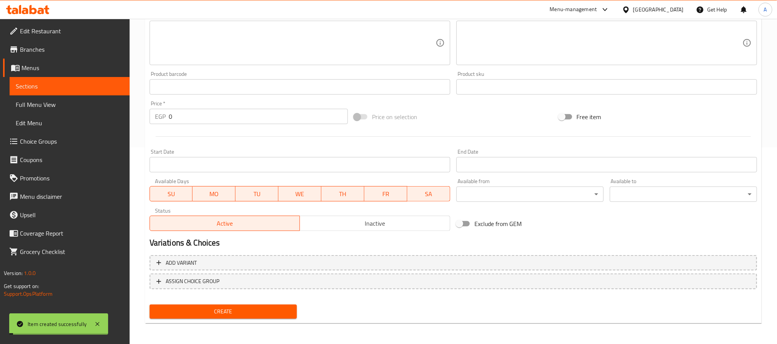
click at [54, 92] on link "Sections" at bounding box center [70, 86] width 120 height 18
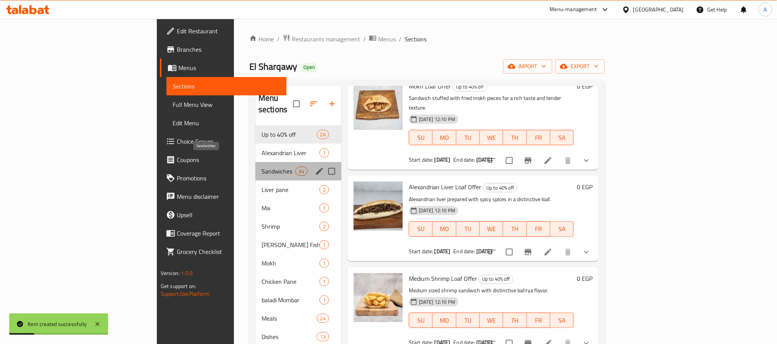
click at [261, 167] on span "Sandwiches" at bounding box center [278, 171] width 34 height 9
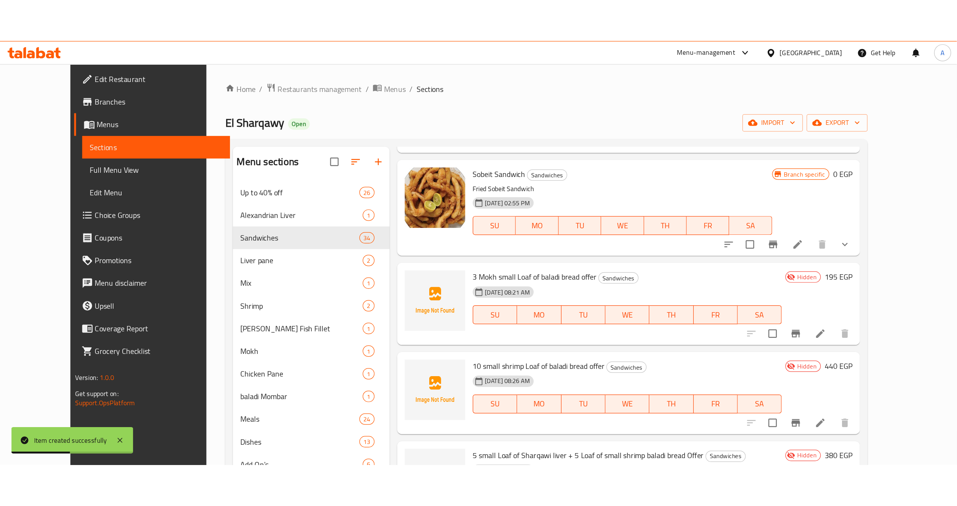
scroll to position [1552, 0]
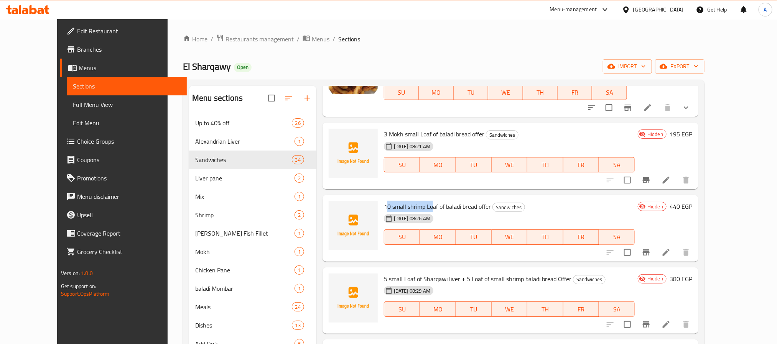
drag, startPoint x: 374, startPoint y: 184, endPoint x: 418, endPoint y: 185, distance: 44.1
click at [418, 201] on span "10 small shrimp Loaf of baladi bread offer" at bounding box center [437, 207] width 107 height 12
click at [424, 128] on span "3 Mokh small Loaf of baladi bread offer" at bounding box center [434, 134] width 100 height 12
click at [464, 243] on div "Menu items Add Sort Manage items 10 Alexandrian Liver Fino Bread Sandwiches Off…" at bounding box center [507, 258] width 382 height 344
click at [607, 211] on div "[DATE] 08:26 AM SU MO TU WE TH FR SA" at bounding box center [509, 231] width 257 height 41
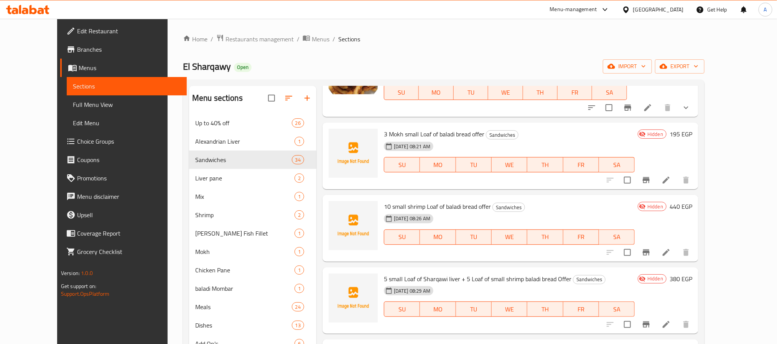
click at [340, 61] on div "El Sharqawy Open import export" at bounding box center [443, 66] width 521 height 14
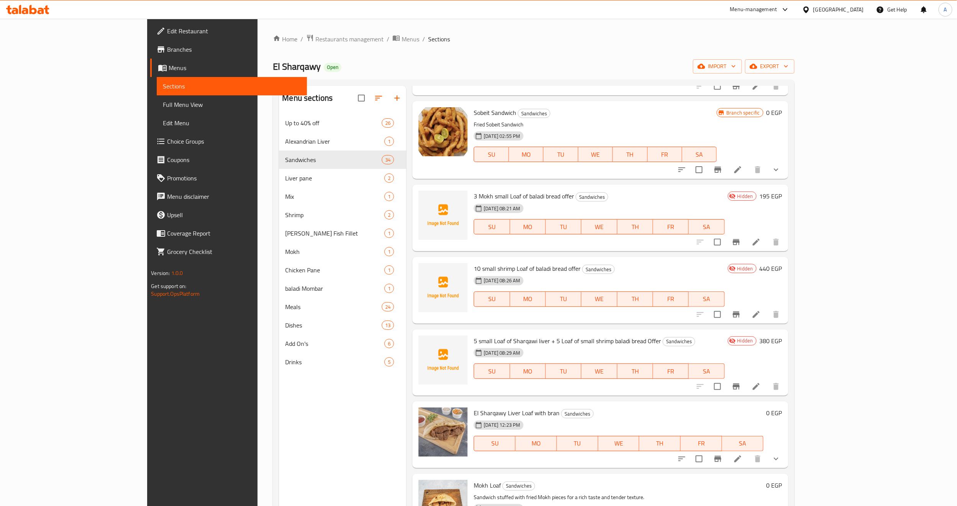
scroll to position [1428, 0]
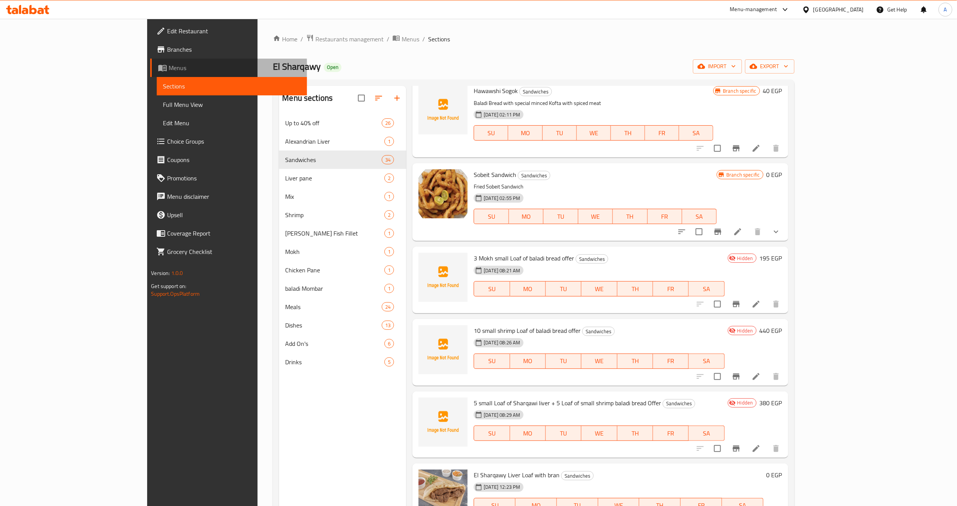
click at [169, 65] on span "Menus" at bounding box center [235, 67] width 132 height 9
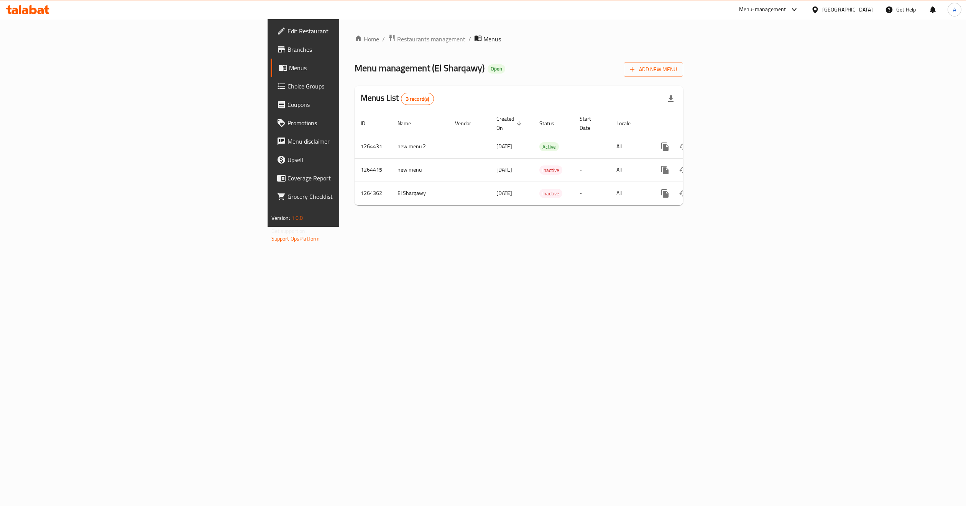
click at [482, 227] on div "Home / Restaurants management / Menus Menu management ( El Sharqawy ) Open Add …" at bounding box center [518, 123] width 359 height 208
click at [724, 143] on icon "enhanced table" at bounding box center [720, 146] width 7 height 7
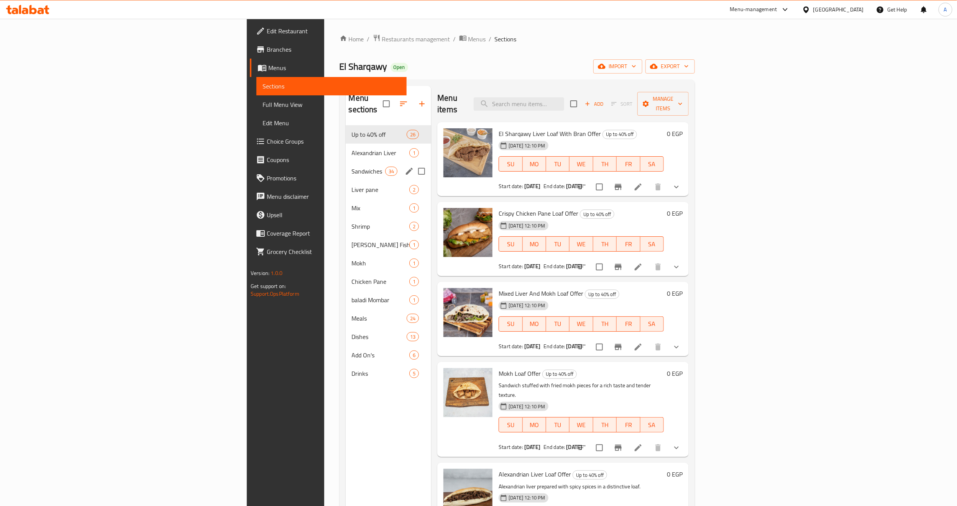
click at [346, 166] on div "Sandwiches 34" at bounding box center [389, 171] width 86 height 18
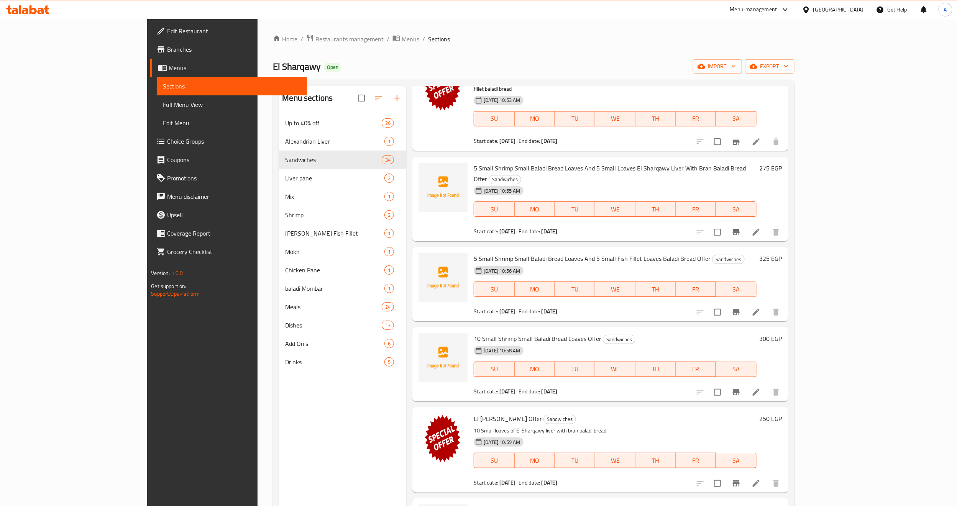
scroll to position [518, 0]
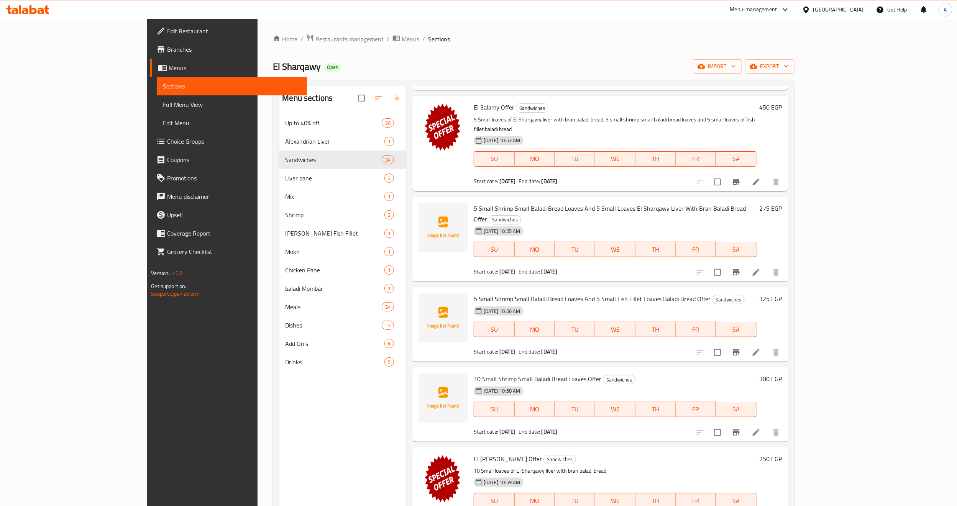
click at [618, 374] on h6 "10 Small Shrimp Small Baladi Bread Loaves Offer Sandwiches" at bounding box center [615, 379] width 283 height 11
click at [525, 373] on span "10 Small Shrimp Small Baladi Bread Loaves Offer" at bounding box center [538, 379] width 128 height 12
copy h6 "10 Small Shrimp Small Baladi Bread Loaves Offer"
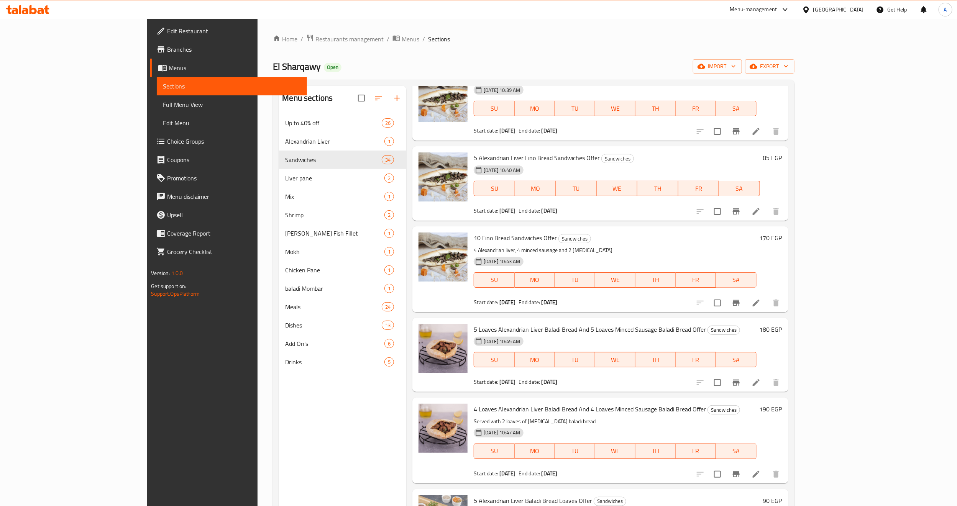
scroll to position [0, 0]
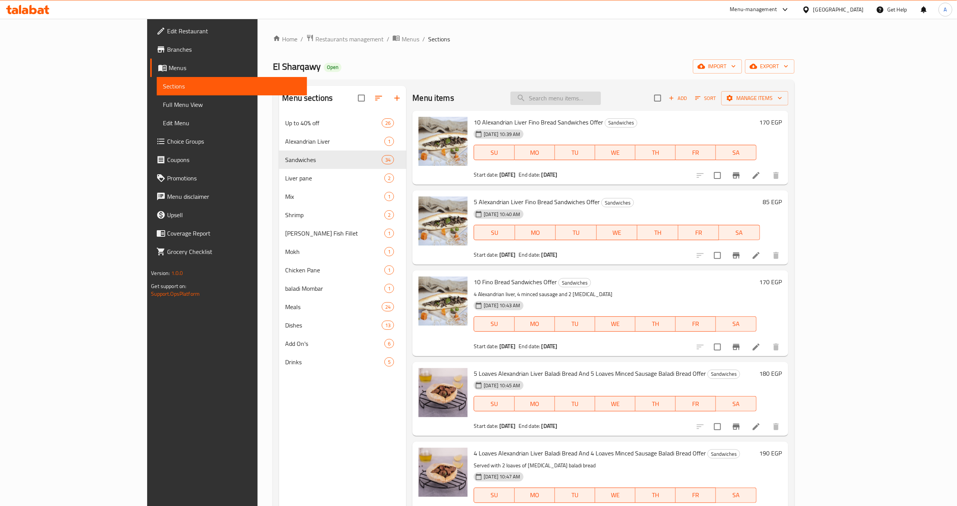
click at [601, 103] on input "search" at bounding box center [556, 98] width 90 height 13
paste input "عرض 3 رغيف مخ صغير عيش بلدى"
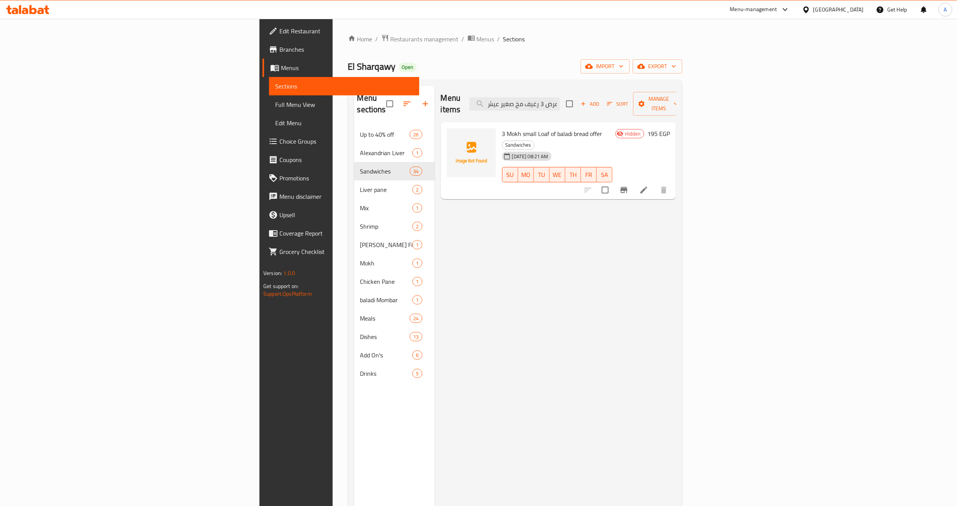
type input "عرض 3 رغيف مخ صغير عيش بلدى"
click at [488, 122] on div "3 Mokh small Loaf of baladi bread offer Sandwiches [DATE] 08:21 AM SU MO TU WE …" at bounding box center [558, 160] width 235 height 77
click at [502, 128] on span "3 Mokh small Loaf of baladi bread offer" at bounding box center [552, 134] width 100 height 12
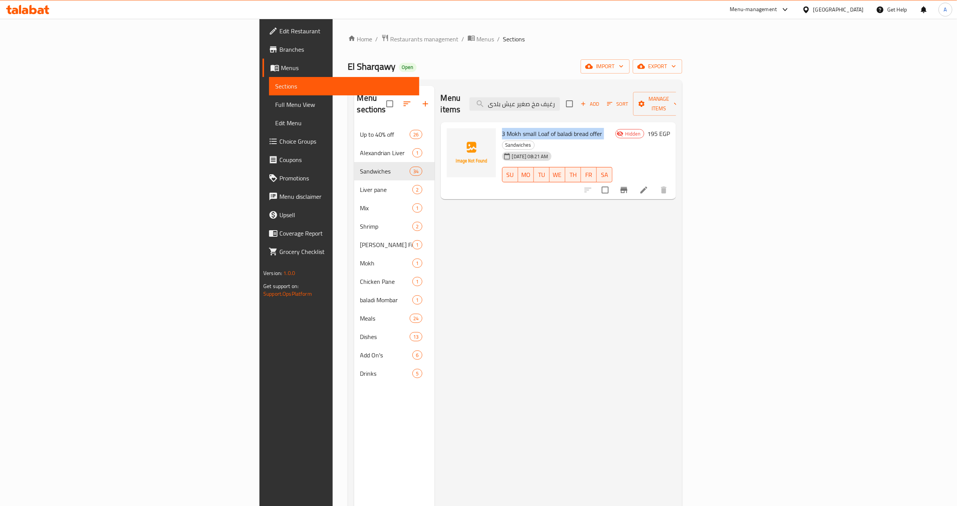
click at [502, 128] on span "3 Mokh small Loaf of baladi bread offer" at bounding box center [552, 134] width 100 height 12
copy h6 "3 Mokh small Loaf of baladi bread offer"
click at [647, 187] on icon at bounding box center [644, 190] width 7 height 7
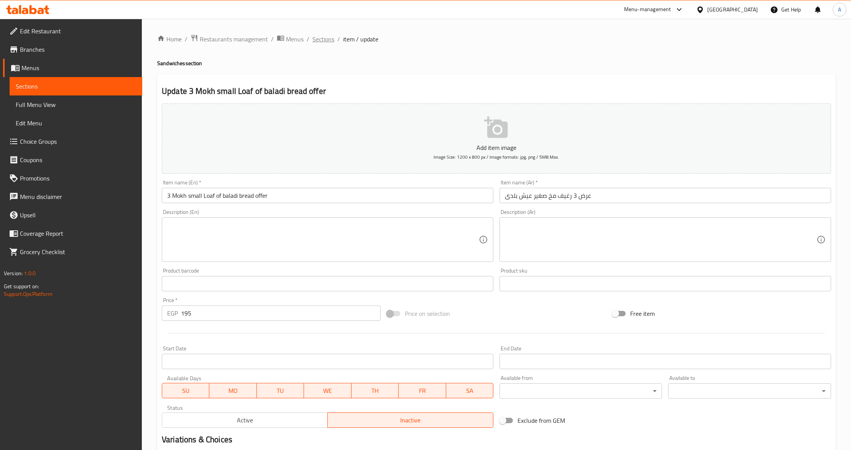
click at [328, 34] on span "Sections" at bounding box center [323, 38] width 22 height 9
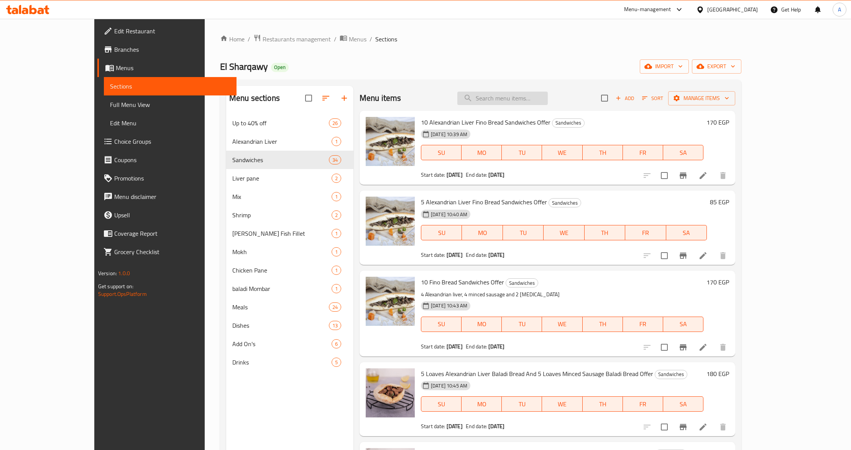
click at [523, 102] on input "search" at bounding box center [502, 98] width 90 height 13
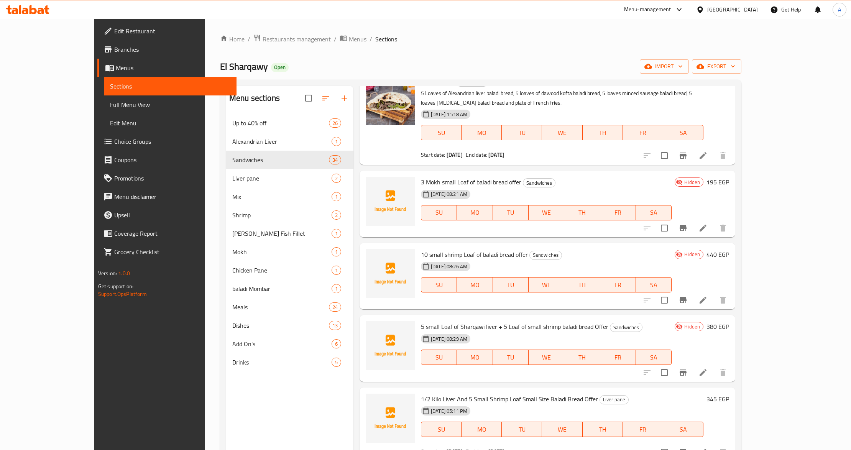
scroll to position [3475, 0]
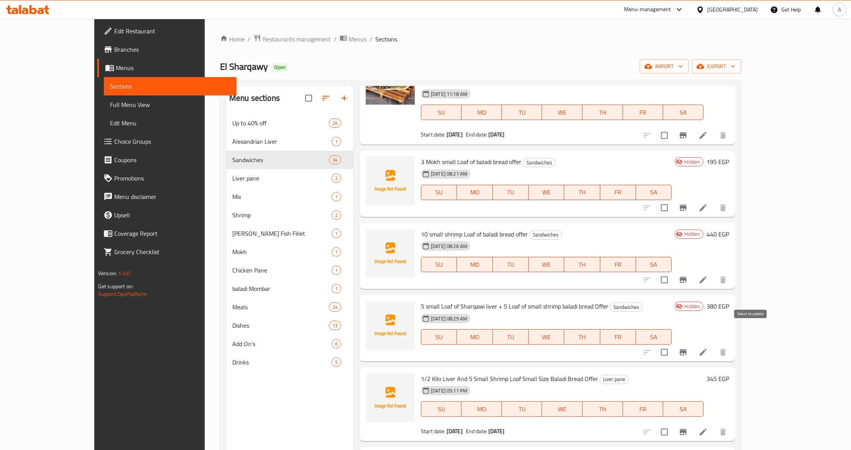
type input "offer"
click at [672, 344] on input "checkbox" at bounding box center [664, 352] width 16 height 16
checkbox input "true"
click at [672, 272] on input "checkbox" at bounding box center [664, 280] width 16 height 16
checkbox input "true"
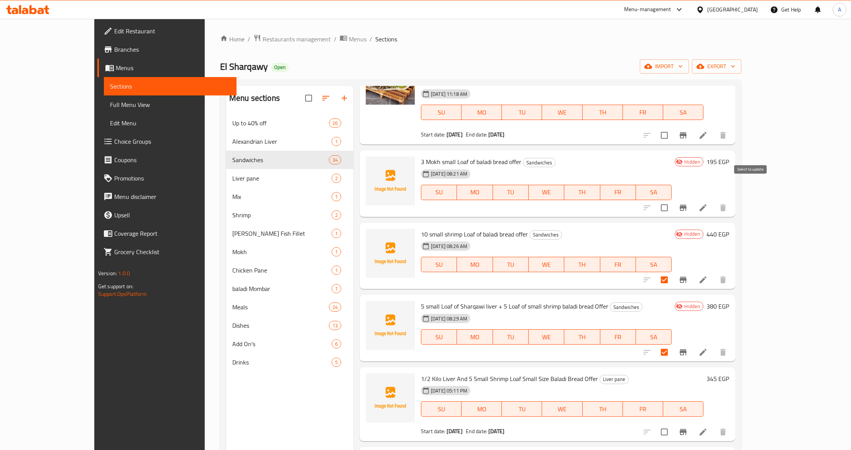
click at [672, 200] on input "checkbox" at bounding box center [664, 208] width 16 height 16
checkbox input "true"
click at [451, 228] on span "10 small shrimp Loaf of baladi bread offer" at bounding box center [474, 234] width 107 height 12
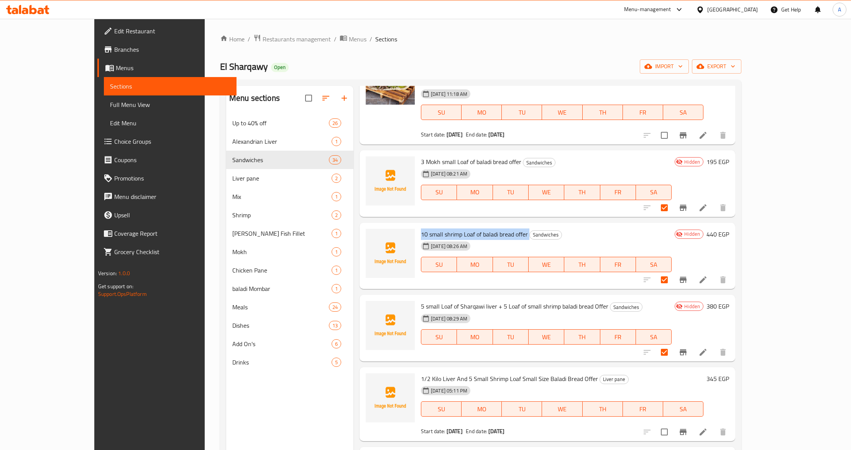
copy h6 "10 small shrimp Loaf of baladi bread offer"
click at [446, 301] on span "5 small Loaf of Sharqawi liver + 5 Loaf of small shrimp baladi bread Offer" at bounding box center [514, 307] width 187 height 12
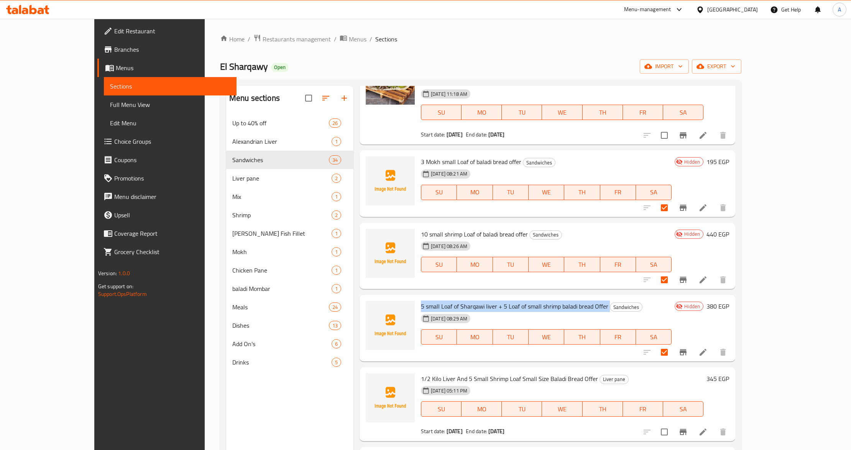
click at [446, 301] on span "5 small Loaf of Sharqawi liver + 5 Loaf of small shrimp baladi bread Offer" at bounding box center [514, 307] width 187 height 12
copy h6 "5 small Loaf of Sharqawi liver + 5 Loaf of small shrimp baladi bread Offer"
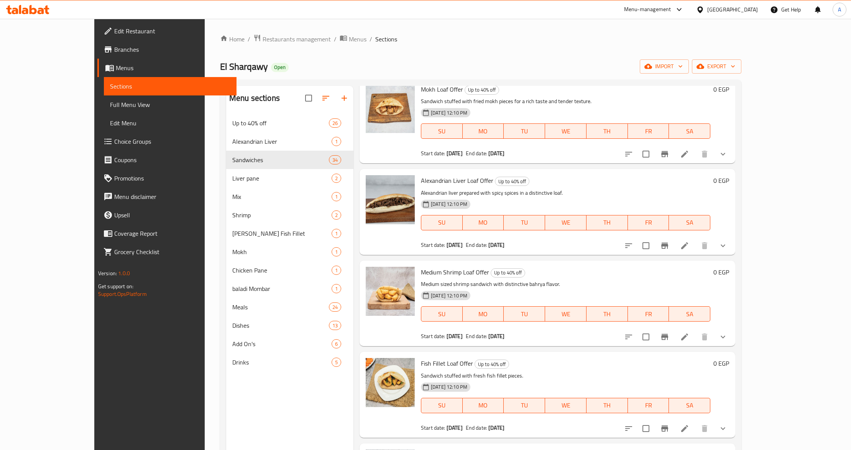
scroll to position [0, 0]
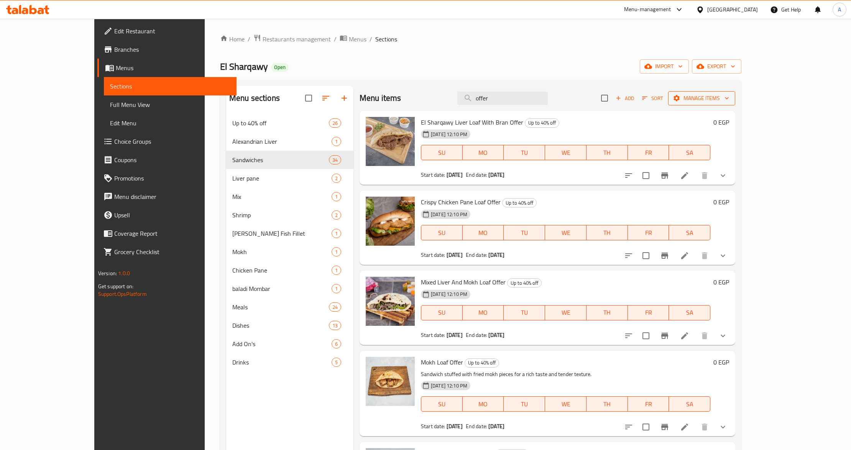
click at [735, 104] on button "Manage items" at bounding box center [701, 98] width 67 height 14
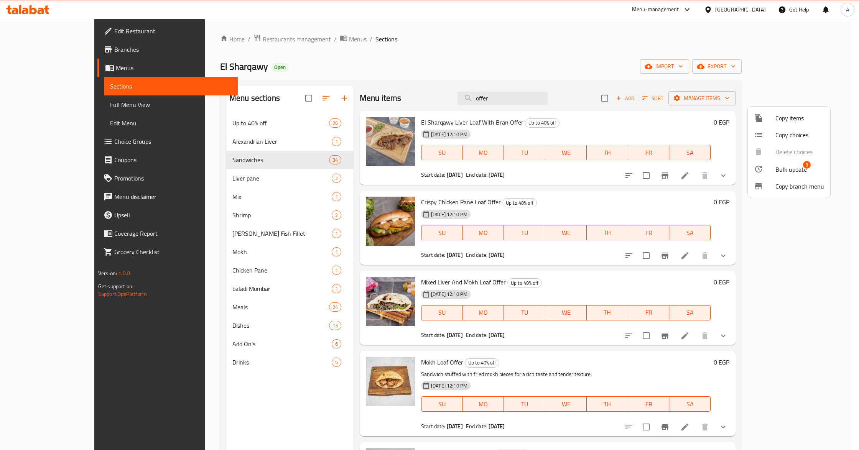
click at [759, 173] on icon at bounding box center [758, 168] width 9 height 9
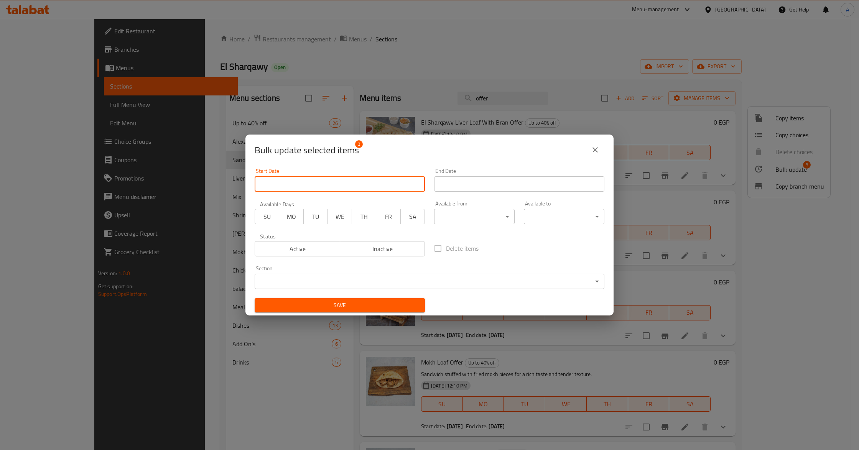
click at [377, 183] on input "Start Date" at bounding box center [340, 183] width 170 height 15
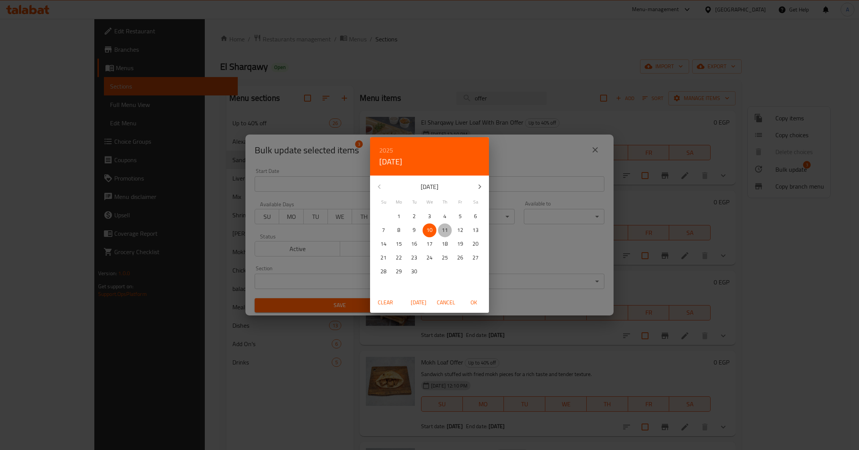
click at [445, 234] on p "11" at bounding box center [445, 230] width 6 height 10
click at [470, 299] on span "OK" at bounding box center [473, 303] width 18 height 10
type input "[DATE]"
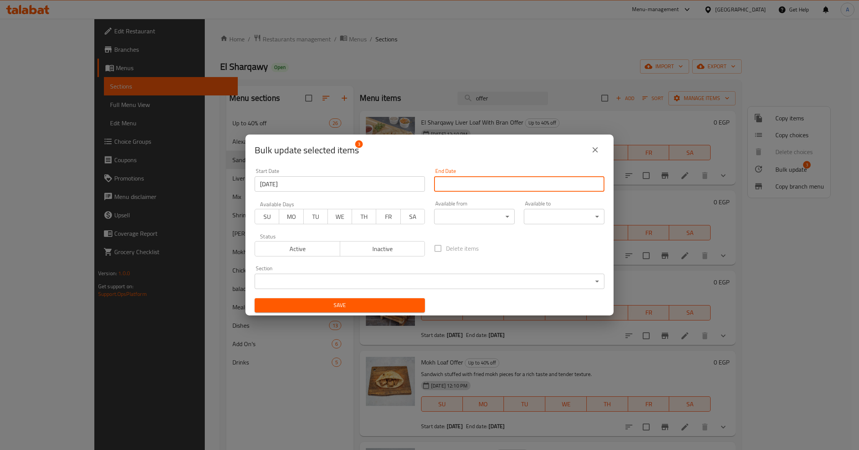
click at [442, 182] on input "Start Date" at bounding box center [519, 183] width 170 height 15
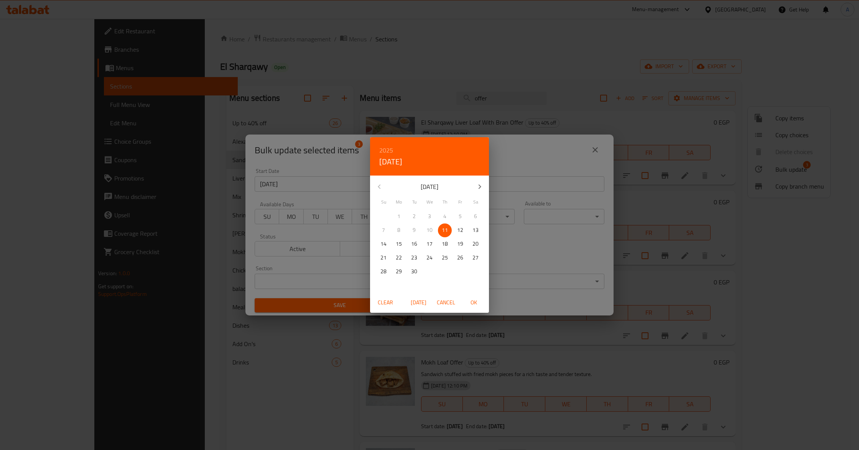
click at [481, 183] on icon "button" at bounding box center [479, 186] width 9 height 9
click at [384, 242] on p "12" at bounding box center [383, 244] width 6 height 10
click at [472, 301] on span "OK" at bounding box center [473, 303] width 18 height 10
type input "[DATE]"
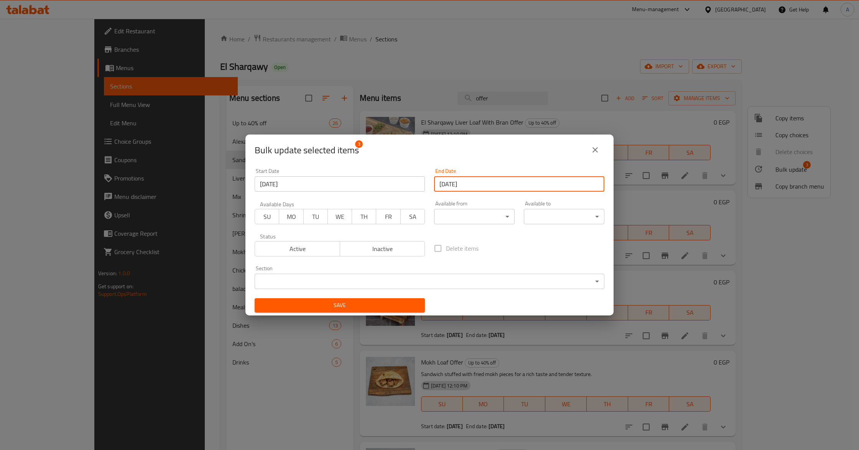
click at [501, 247] on div "Delete items" at bounding box center [518, 248] width 179 height 25
click at [376, 301] on span "Save" at bounding box center [340, 306] width 158 height 10
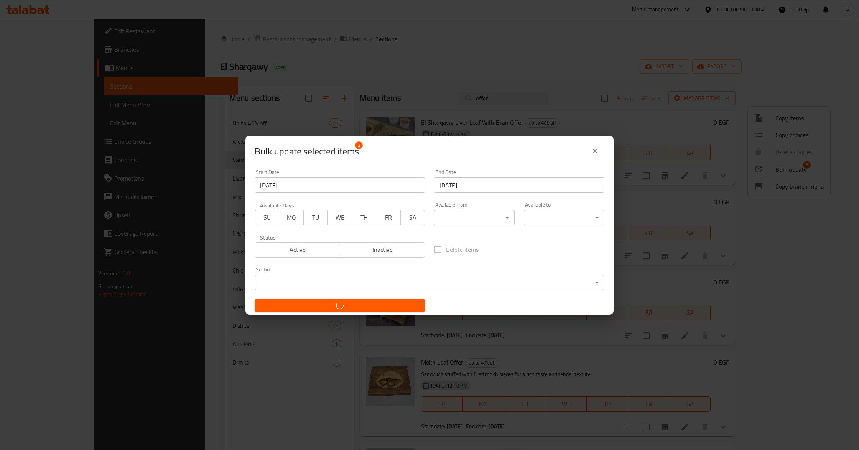
checkbox input "false"
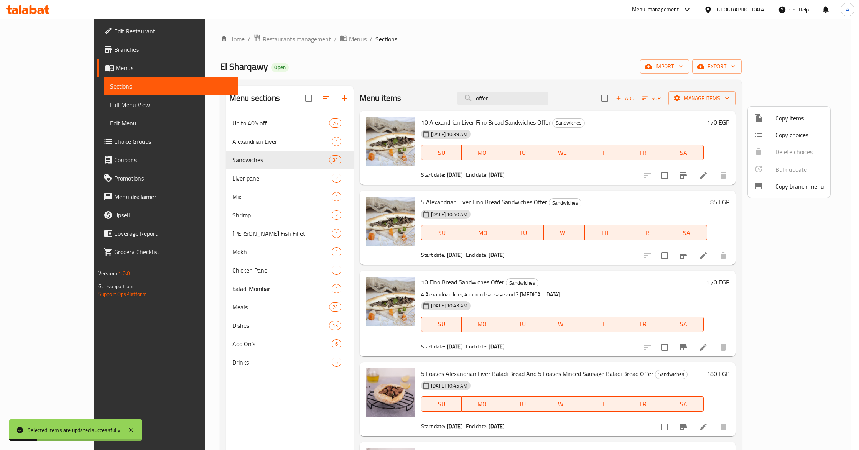
click at [596, 281] on div at bounding box center [429, 225] width 859 height 450
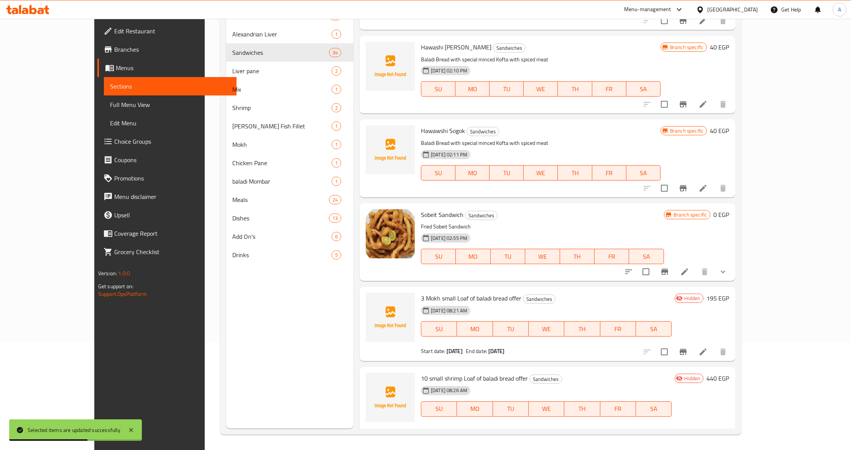
scroll to position [1431, 0]
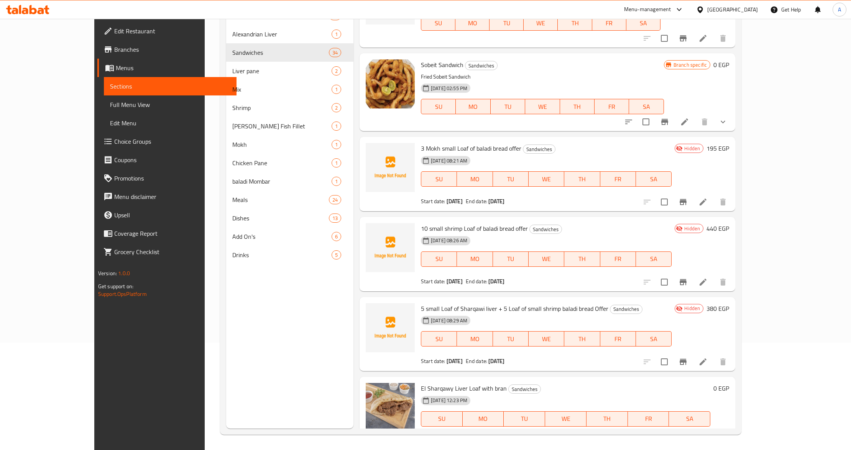
click at [226, 399] on div "Menu sections Up to 40% off 26 Alexandrian Liver 1 Sandwiches 34 Liver pane 2 M…" at bounding box center [289, 204] width 127 height 450
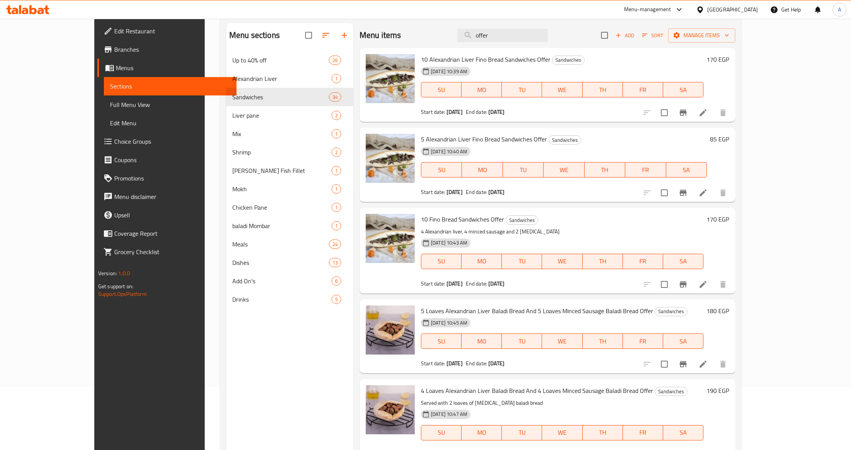
scroll to position [0, 0]
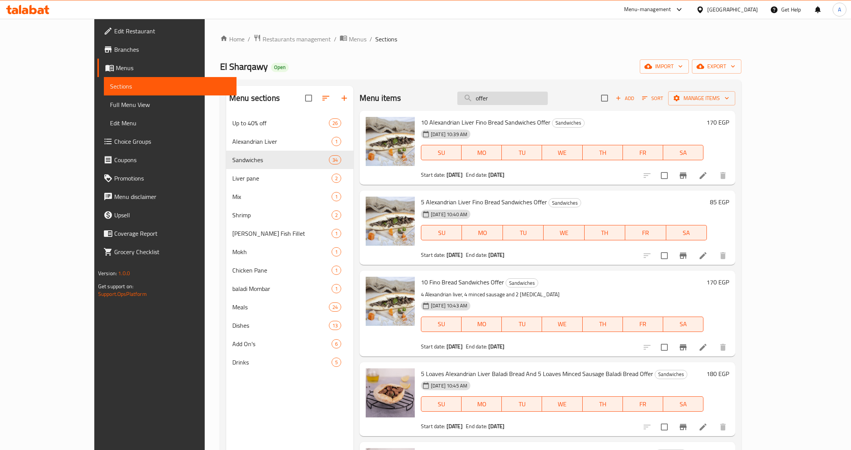
click at [521, 100] on input "offer" at bounding box center [502, 98] width 90 height 13
paste input "10 small shrimp Loaf of baladi bread offer"
click at [521, 100] on input "offer" at bounding box center [502, 98] width 90 height 13
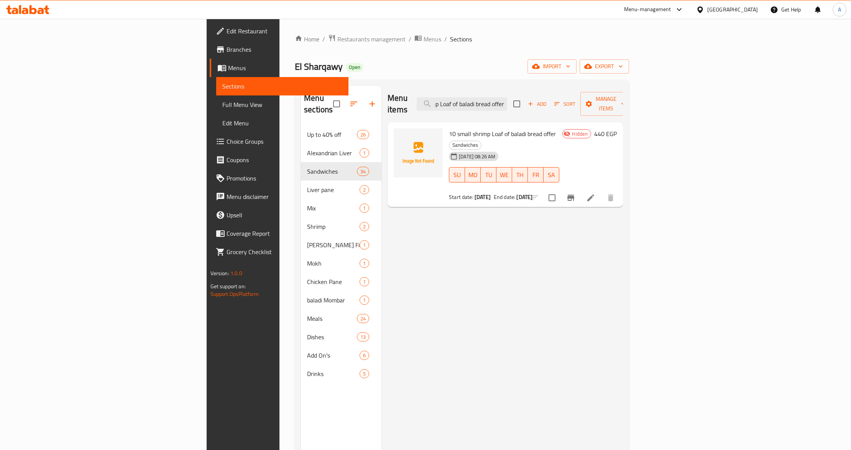
type input "10 small shrimp Loaf of baladi bread offer"
click at [594, 194] on icon at bounding box center [590, 197] width 7 height 7
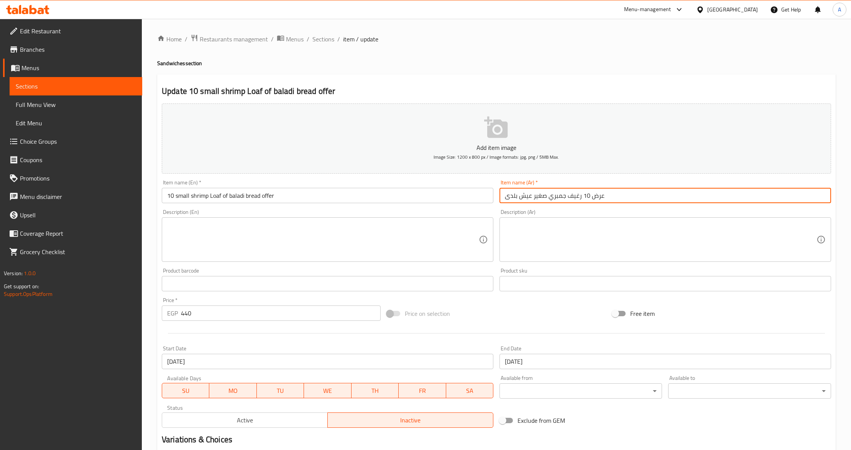
click at [577, 200] on input "عرض 10 رغيف جمبري صغير عيش بلدى" at bounding box center [665, 195] width 332 height 15
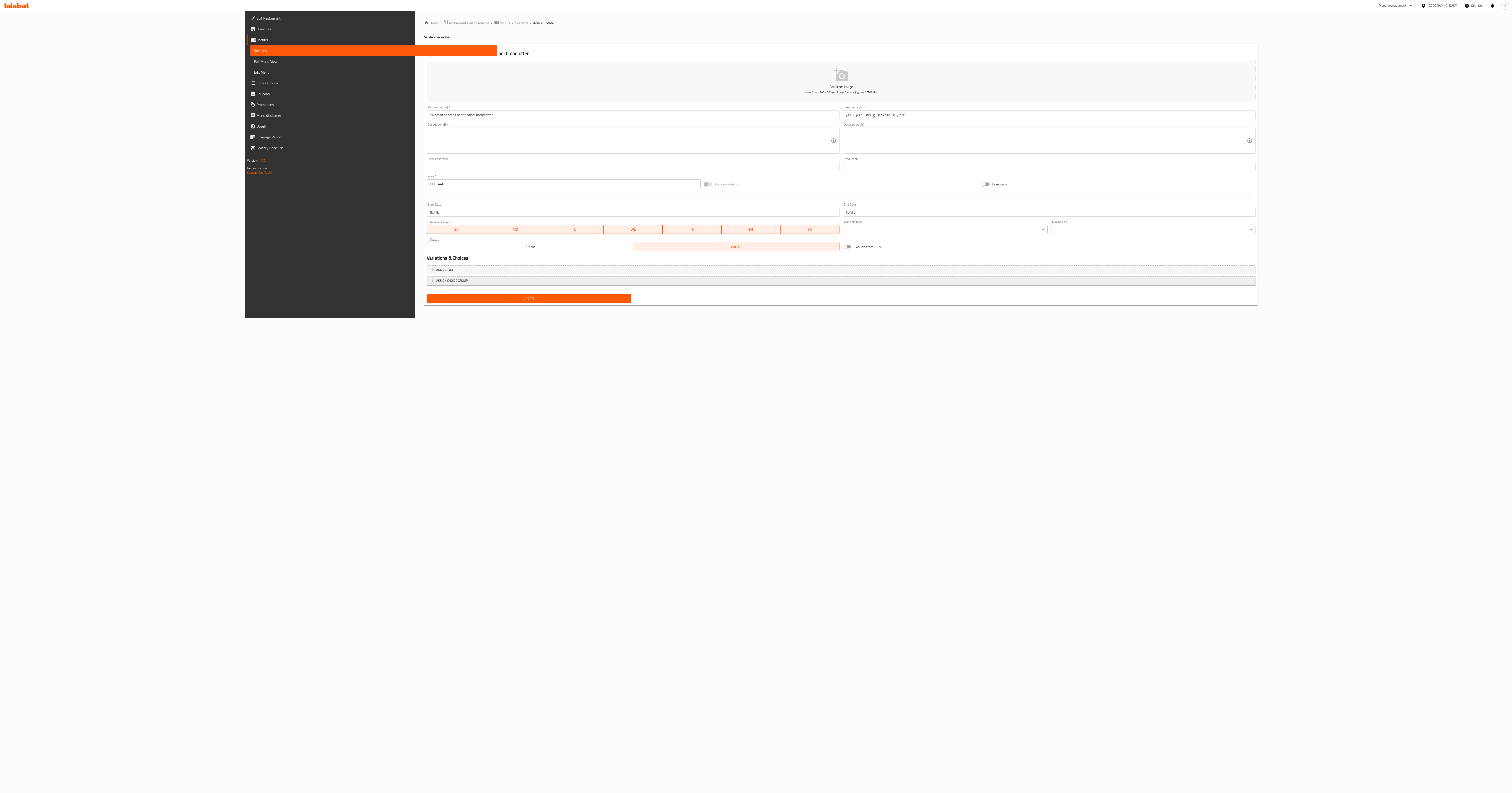
click at [567, 285] on button "ASSIGN CHOICE GROUP" at bounding box center [841, 281] width 829 height 9
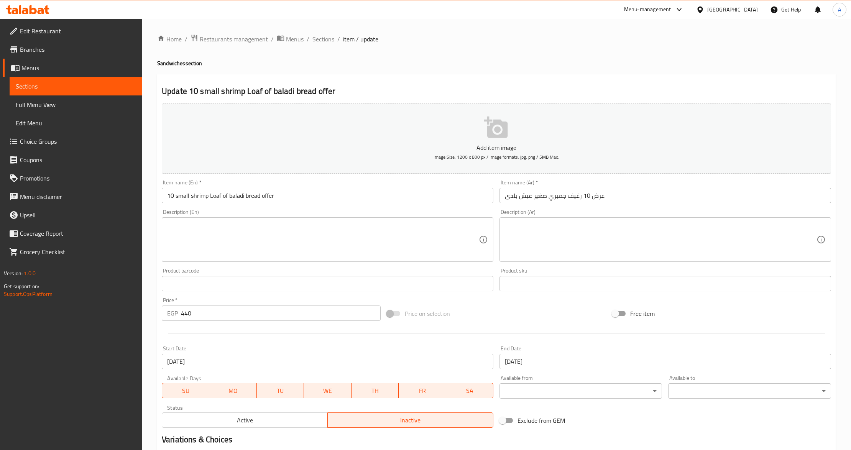
click at [324, 38] on span "Sections" at bounding box center [323, 38] width 22 height 9
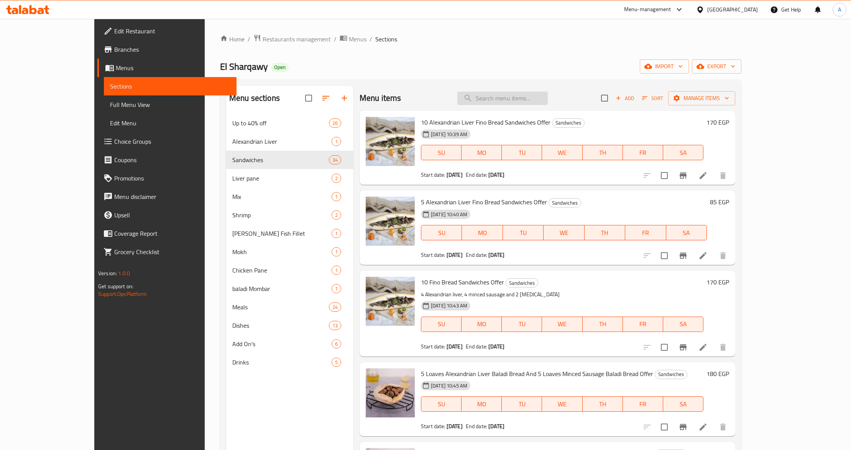
click at [518, 99] on input "search" at bounding box center [502, 98] width 90 height 13
paste input "5 small Loaf of Sharqawi liver + 5 Loaf of small shrimp baladi bread Offer"
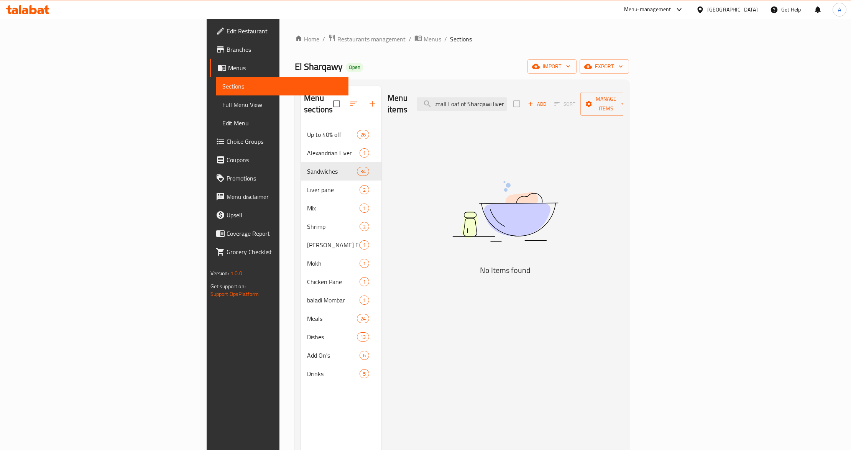
scroll to position [0, 7]
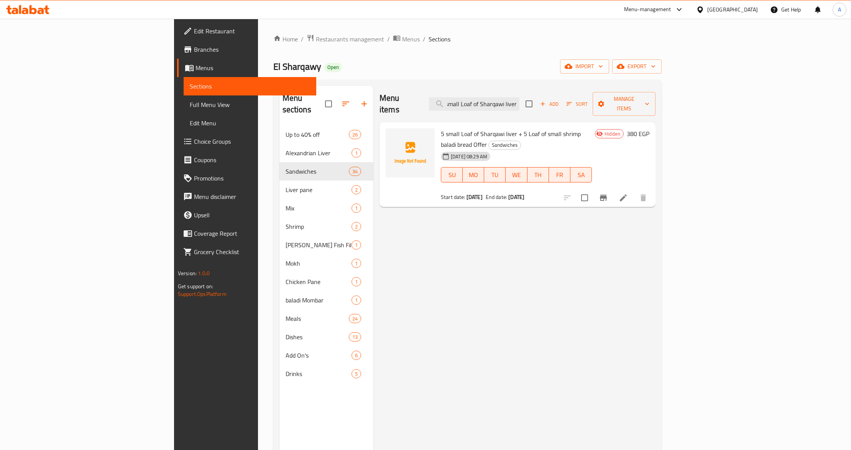
type input "5 small Loaf of Sharqawi liver"
click at [531, 149] on div "[DATE] 08:29 AM SU MO TU WE TH FR SA" at bounding box center [516, 169] width 157 height 41
click at [627, 194] on icon at bounding box center [623, 197] width 7 height 7
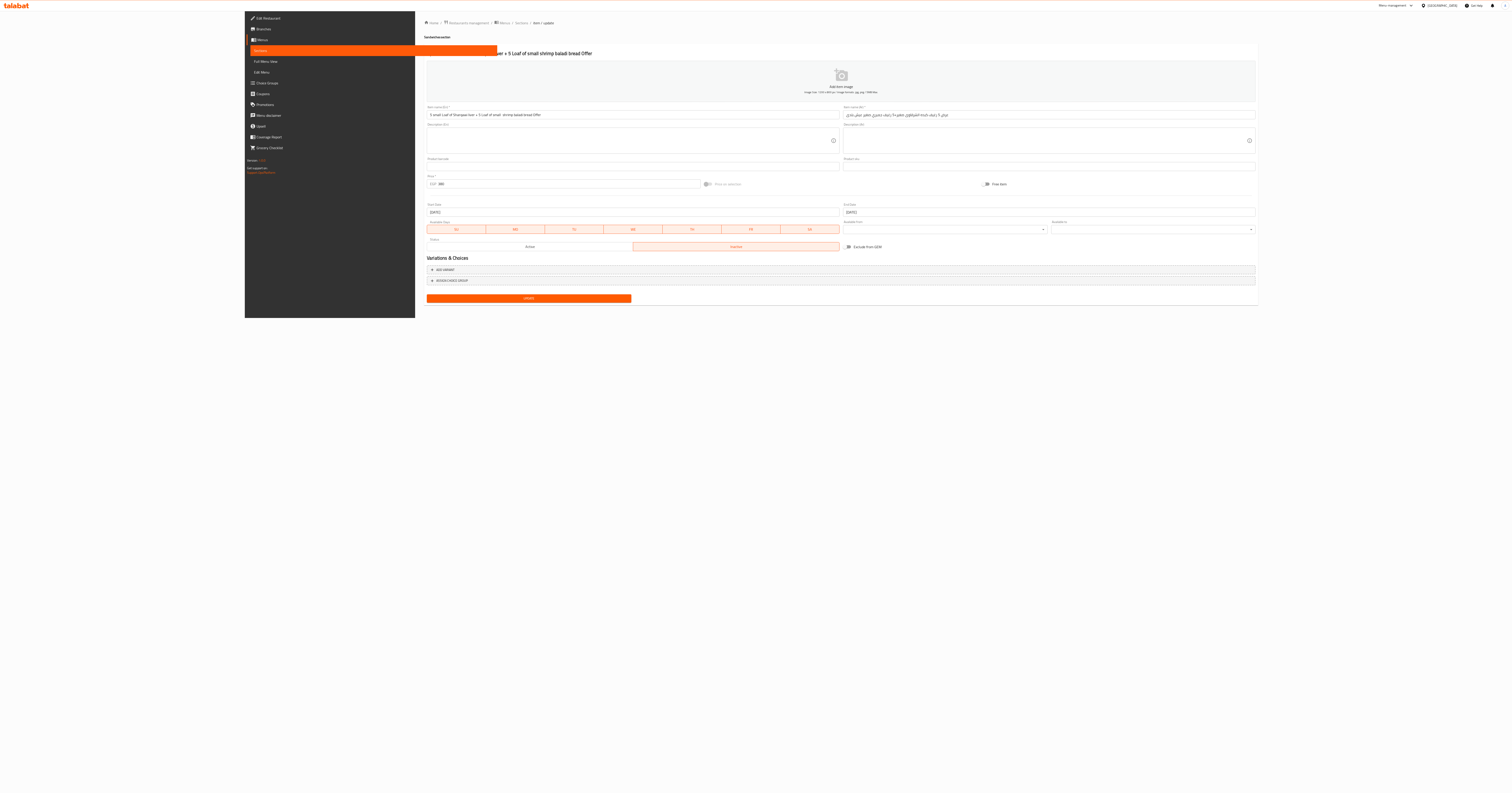
click at [567, 297] on div "Home / Restaurants management / Menus / Sections / item / update Sandwiches sec…" at bounding box center [841, 164] width 852 height 307
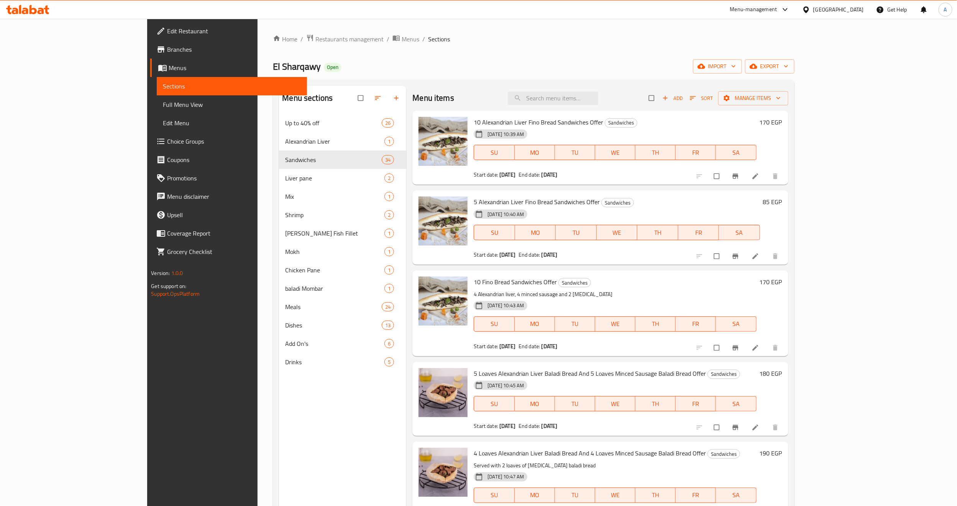
click at [167, 53] on span "Branches" at bounding box center [234, 49] width 134 height 9
